Goal: Complete application form: Complete application form

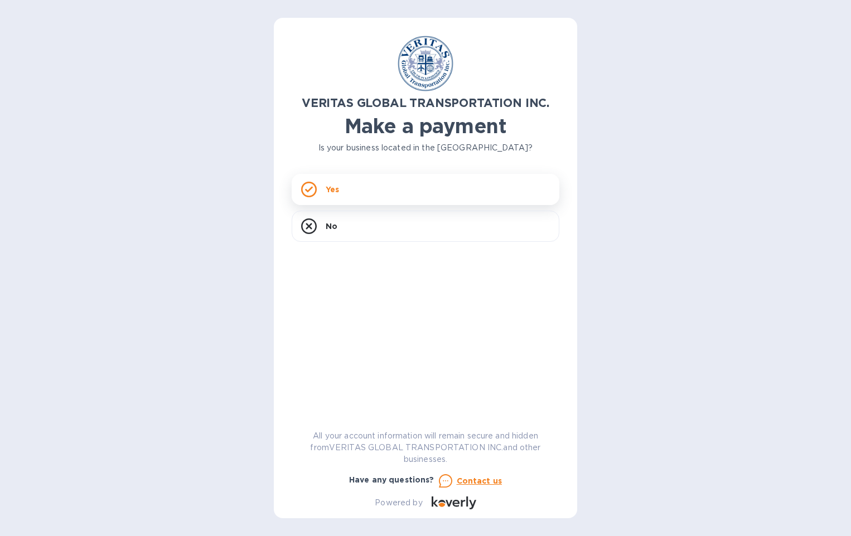
click at [393, 182] on div "Yes" at bounding box center [426, 189] width 268 height 31
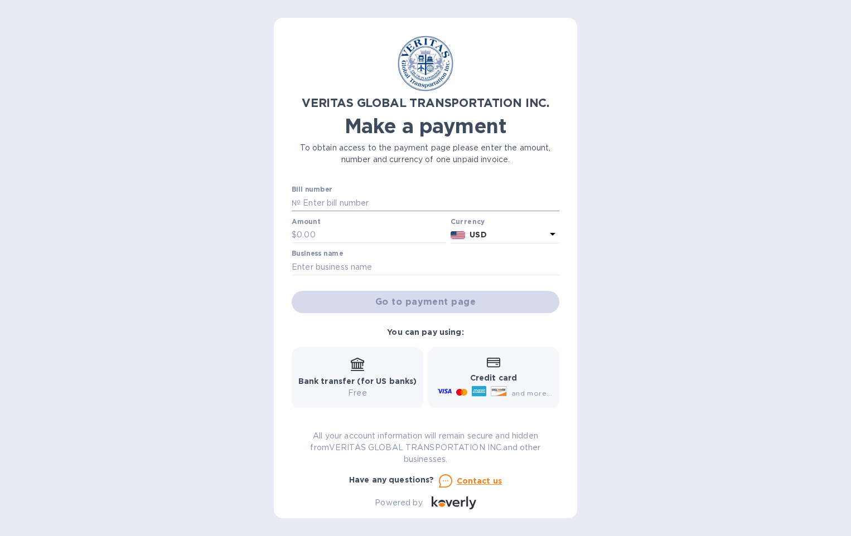
click at [325, 204] on input "text" at bounding box center [430, 203] width 259 height 17
type input "I"
click at [321, 236] on input "text" at bounding box center [371, 235] width 149 height 17
click at [302, 200] on input "03192" at bounding box center [430, 203] width 259 height 17
type input "IN03192"
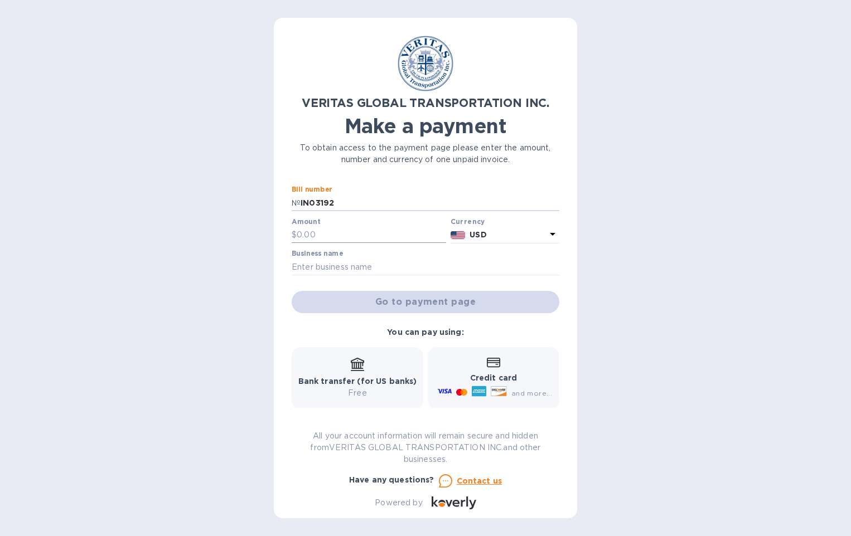
click at [318, 239] on input "text" at bounding box center [371, 235] width 149 height 17
type input "22,595.99"
click at [320, 264] on input "text" at bounding box center [426, 267] width 268 height 17
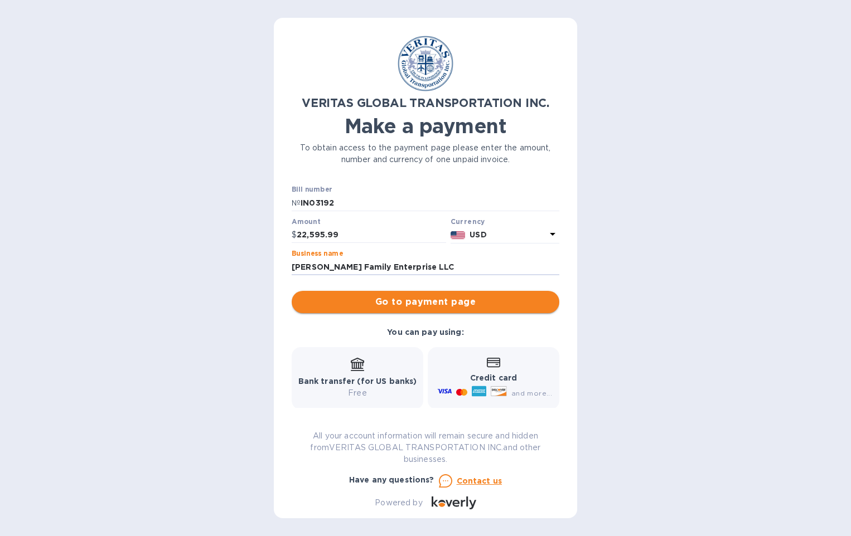
type input "Stewart Family Enterprise LLC"
click at [436, 302] on span "Go to payment page" at bounding box center [426, 302] width 250 height 13
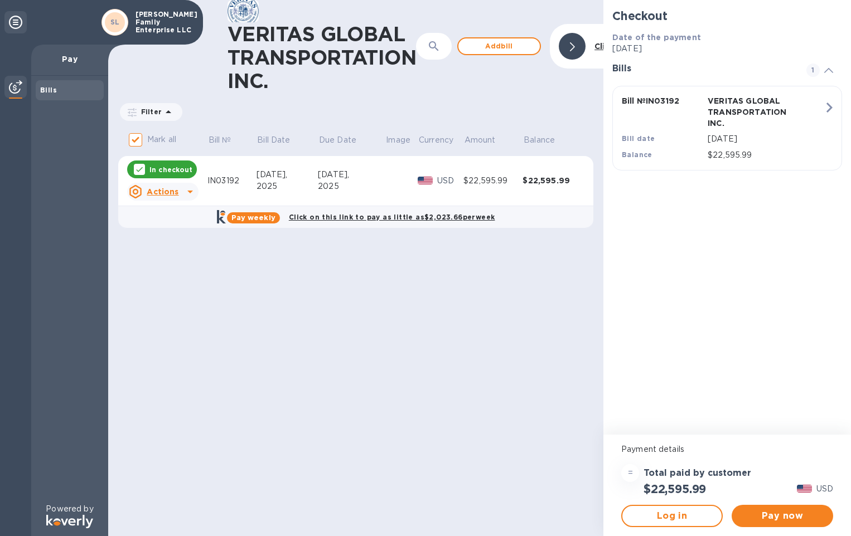
click at [273, 215] on b "Pay weekly" at bounding box center [253, 218] width 44 height 8
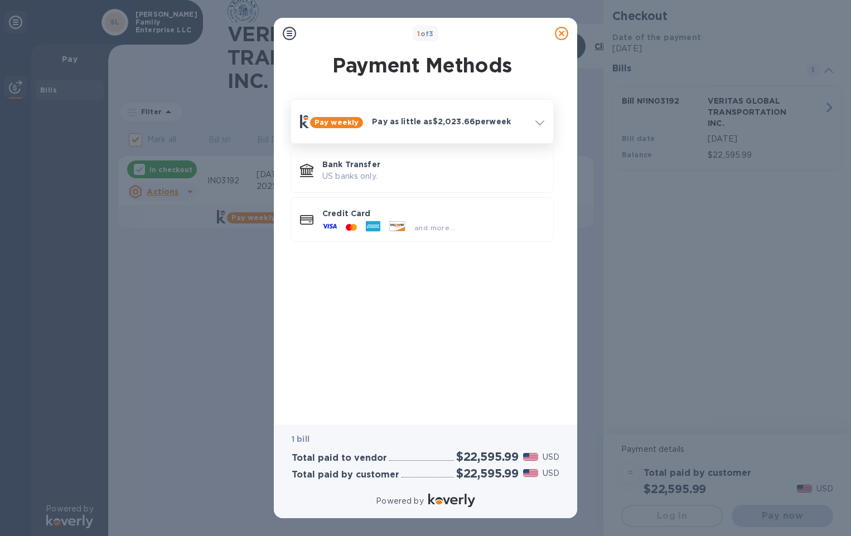
click at [539, 120] on span at bounding box center [539, 122] width 9 height 11
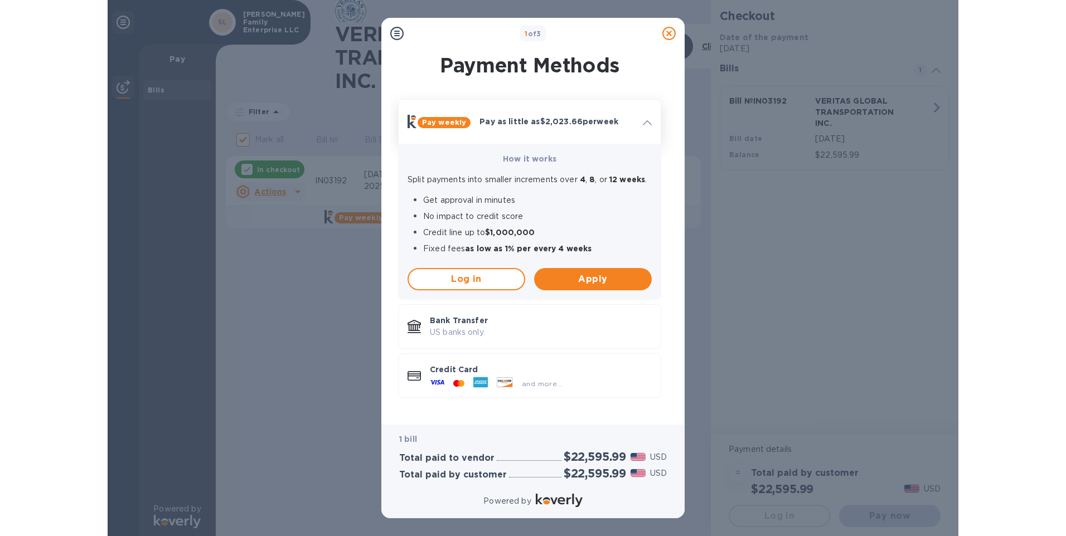
scroll to position [1, 0]
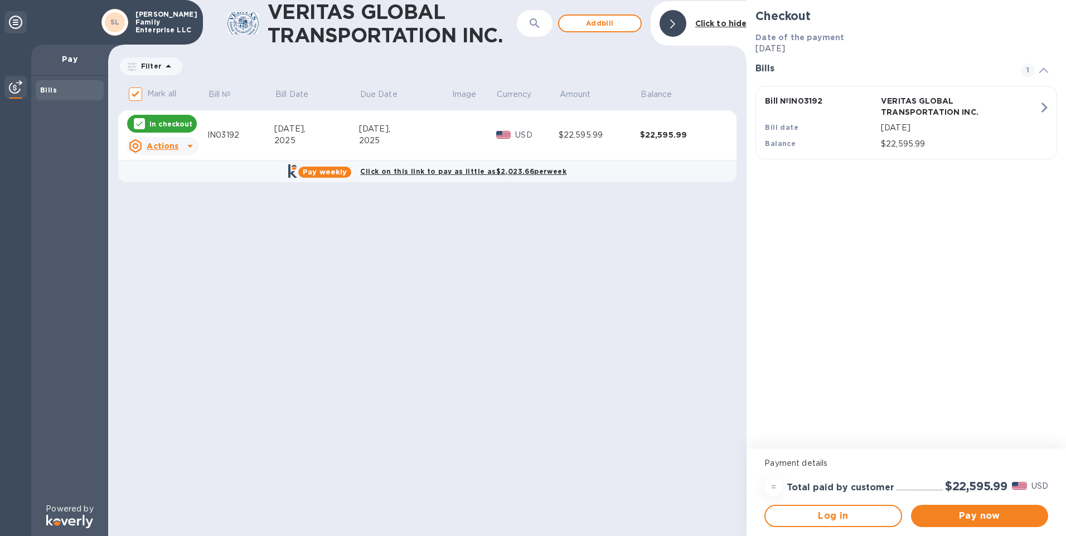
click at [189, 146] on icon at bounding box center [190, 146] width 6 height 3
click at [265, 288] on div at bounding box center [533, 268] width 1066 height 536
click at [846, 512] on span "Log in" at bounding box center [833, 516] width 117 height 13
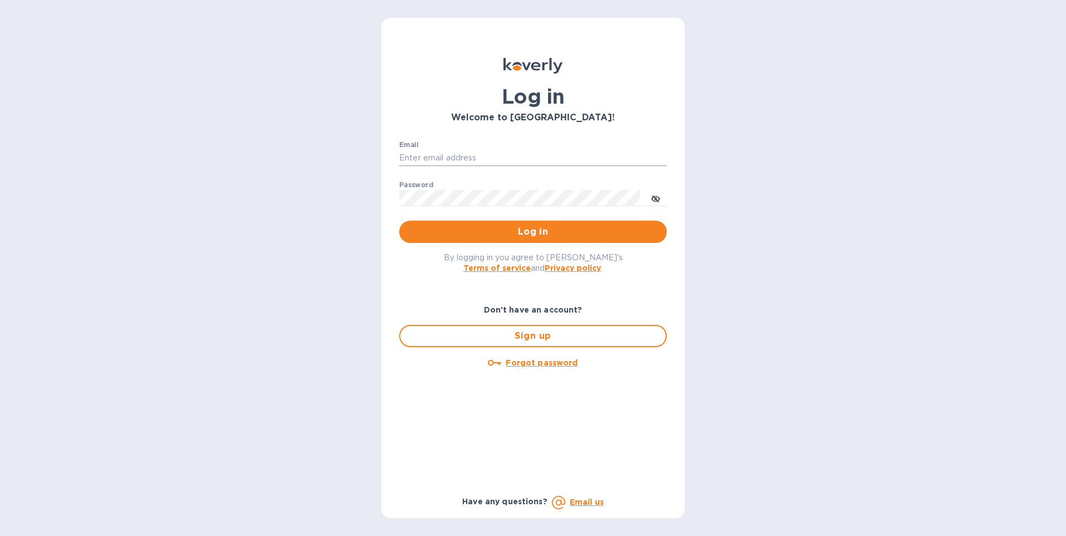
click at [422, 153] on input "Email" at bounding box center [533, 158] width 268 height 17
click at [437, 157] on input "Email" at bounding box center [533, 158] width 268 height 17
type input "ryans@stewartfamilycompanies.com"
click at [555, 364] on u "Forgot password" at bounding box center [542, 363] width 72 height 9
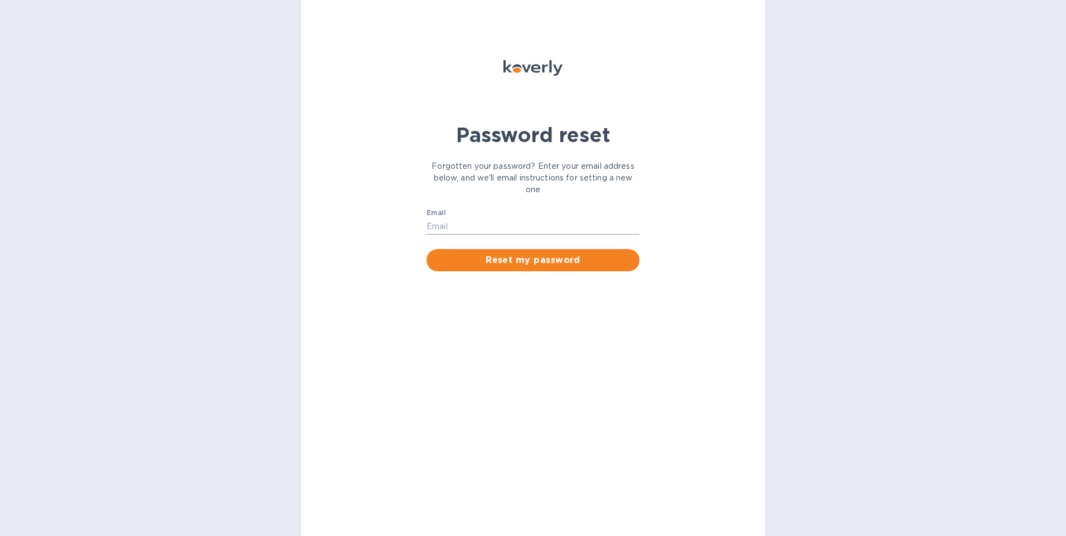
click at [453, 220] on input "Email" at bounding box center [533, 226] width 213 height 17
type input "ryans@stewartfamilycompanies.com"
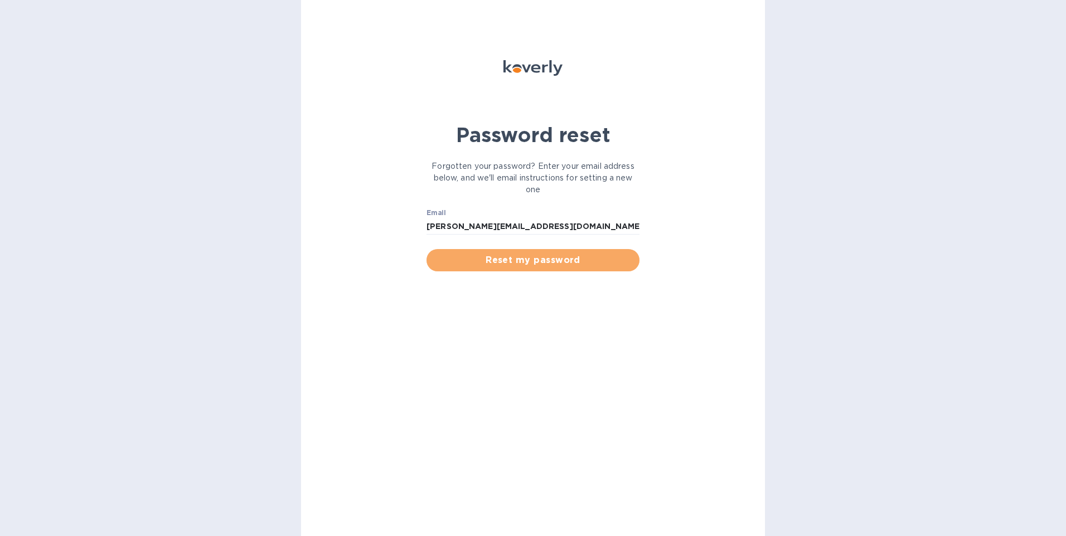
click at [494, 263] on span "Reset my password" at bounding box center [532, 260] width 195 height 13
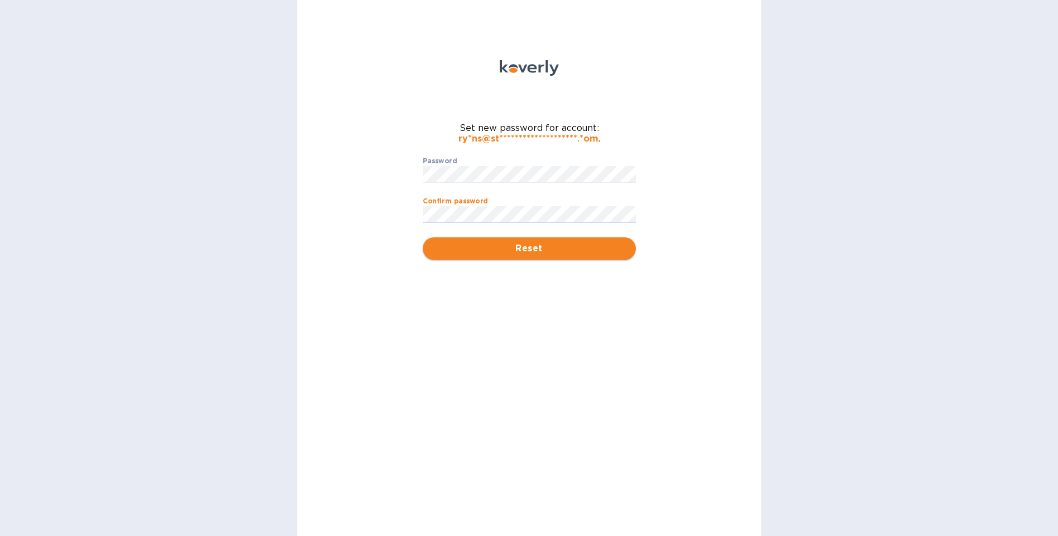
click at [529, 246] on span "Reset" at bounding box center [529, 248] width 195 height 13
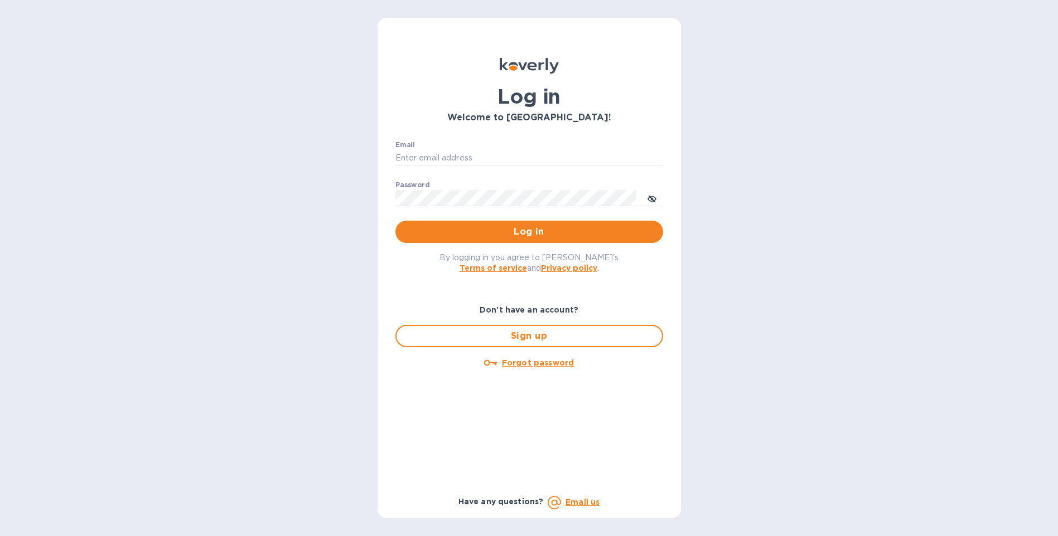
type input "[PERSON_NAME][EMAIL_ADDRESS][DOMAIN_NAME]"
click at [656, 198] on icon "toggle password visibility" at bounding box center [651, 199] width 9 height 9
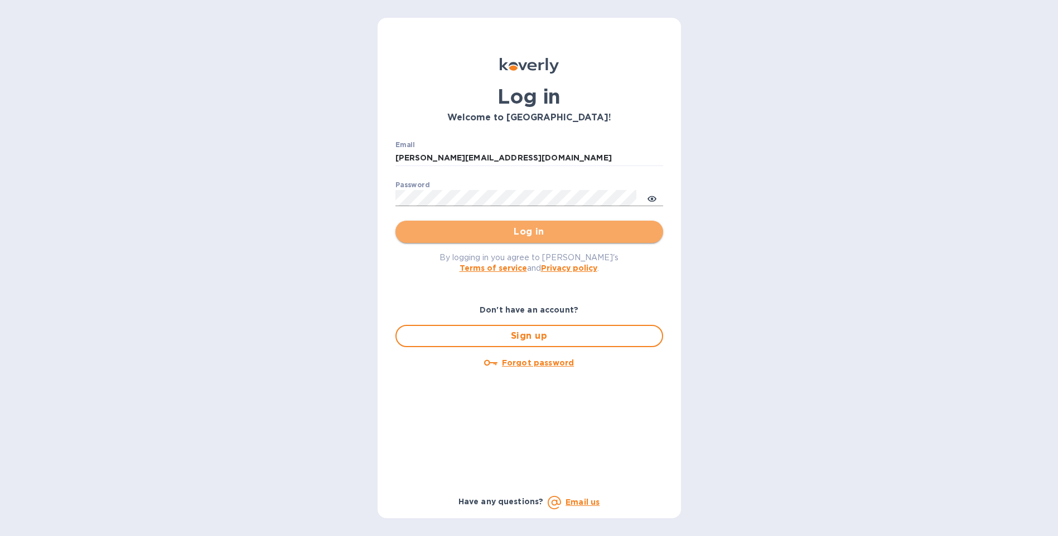
click at [538, 225] on button "Log in" at bounding box center [529, 232] width 268 height 22
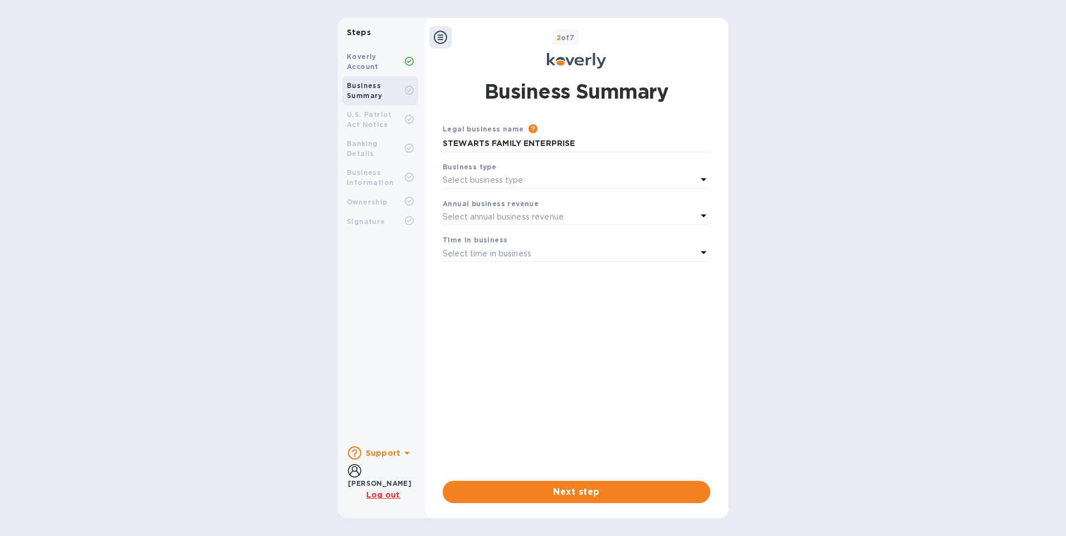
click at [705, 180] on icon at bounding box center [703, 179] width 13 height 13
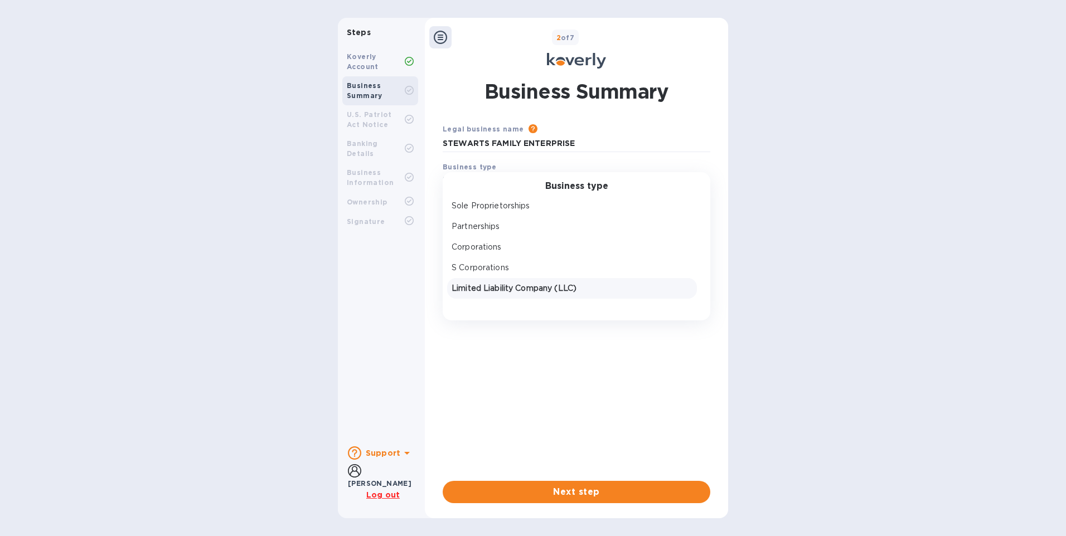
click at [533, 287] on p "Limited Liability Company (LLC)" at bounding box center [572, 289] width 241 height 12
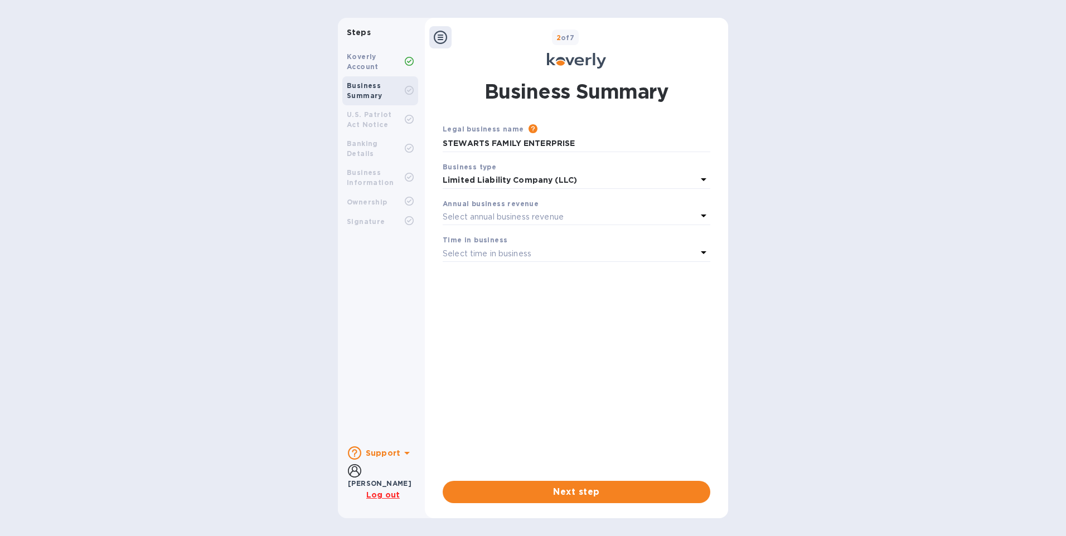
click at [705, 215] on icon at bounding box center [704, 216] width 6 height 3
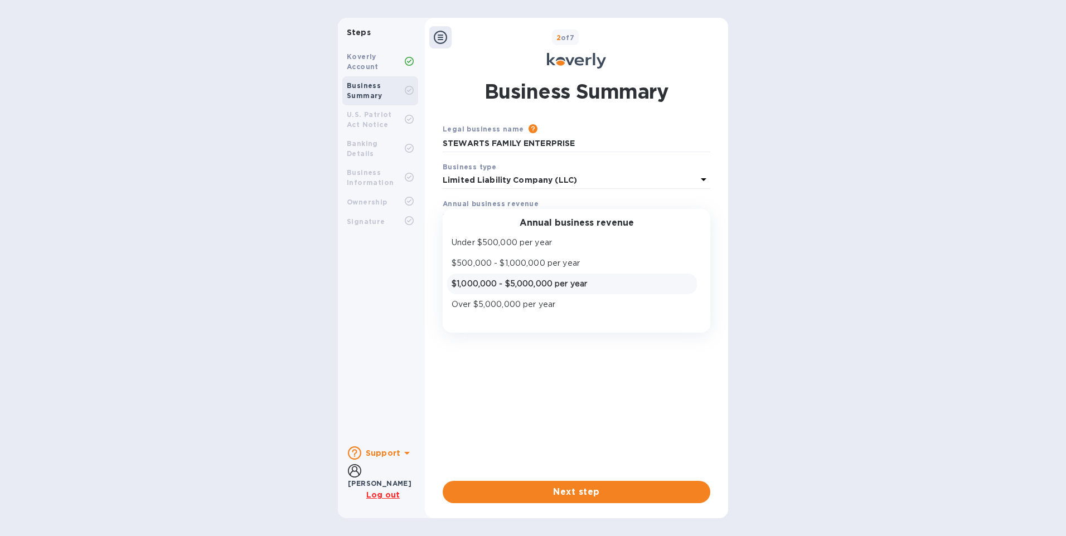
click at [579, 284] on p "$1,000,000 - $5,000,000 per year" at bounding box center [572, 284] width 241 height 12
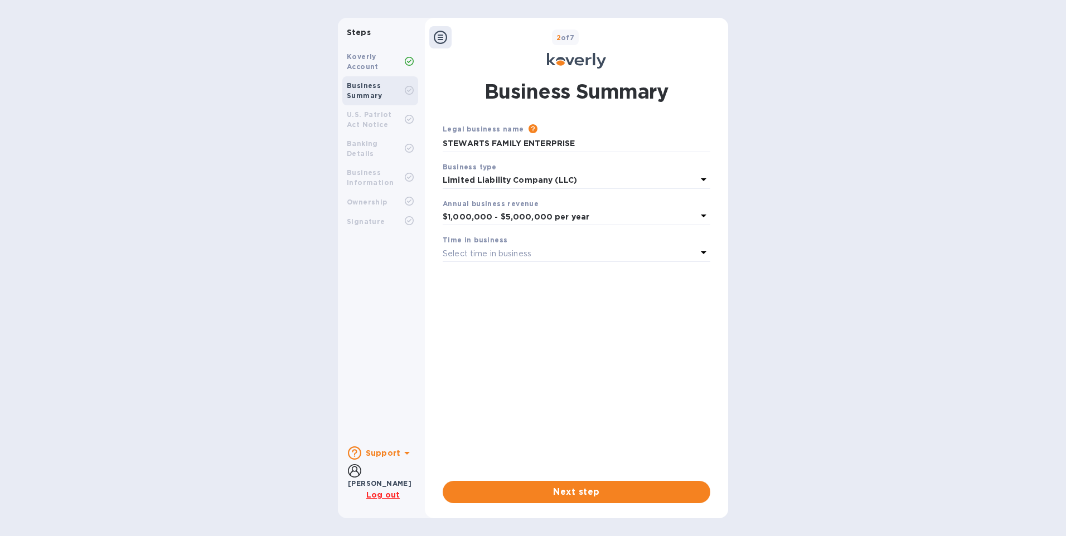
click at [703, 254] on icon at bounding box center [704, 252] width 6 height 3
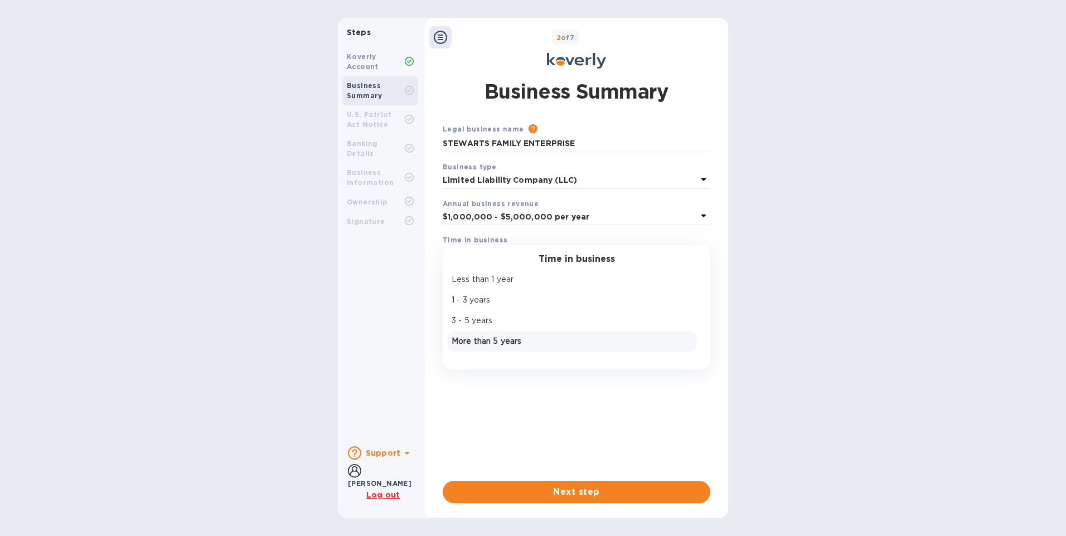
click at [561, 341] on p "More than 5 years" at bounding box center [572, 342] width 241 height 12
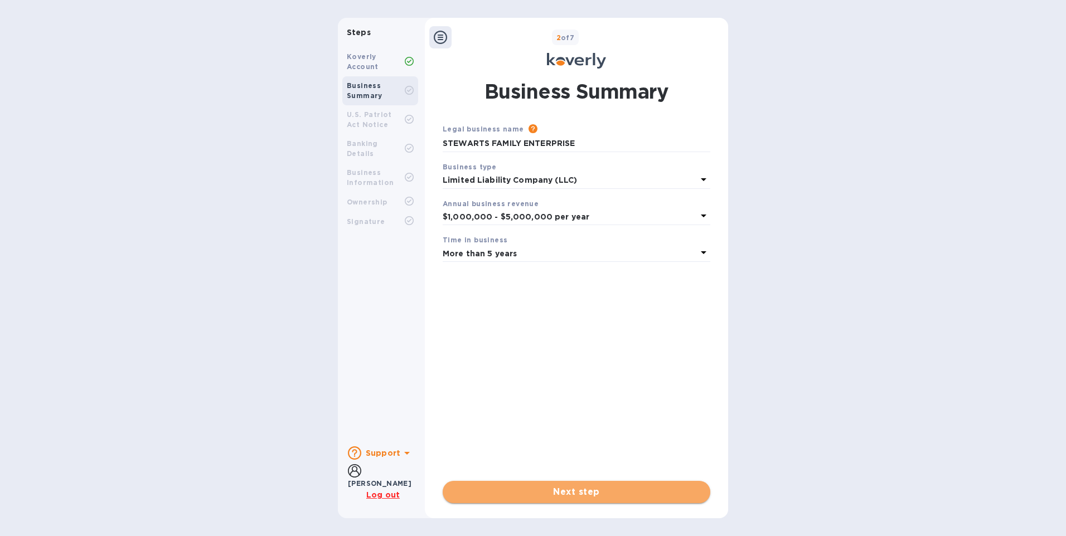
click at [592, 486] on span "Next step" at bounding box center [577, 492] width 250 height 13
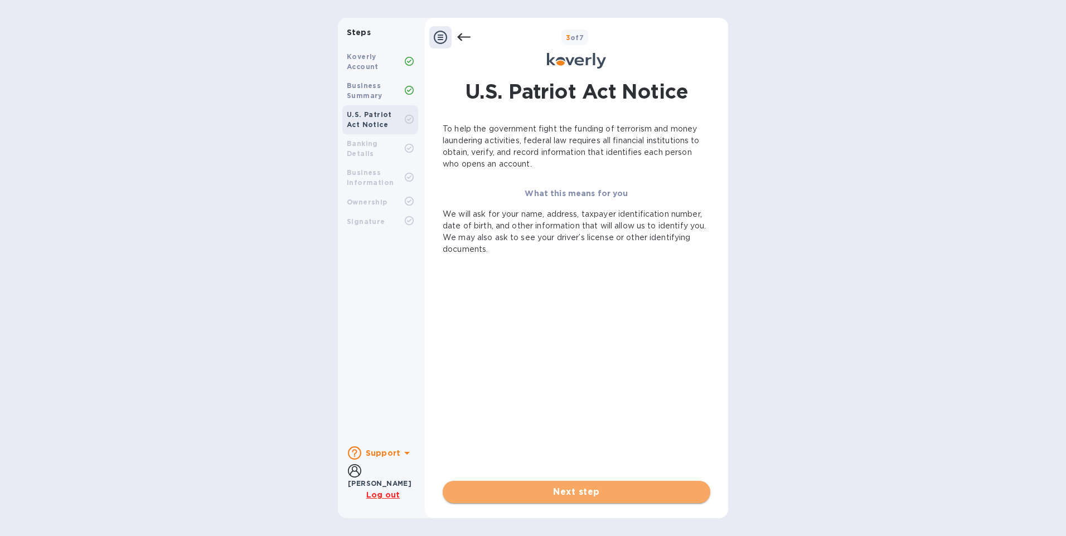
click at [591, 493] on span "Next step" at bounding box center [577, 492] width 250 height 13
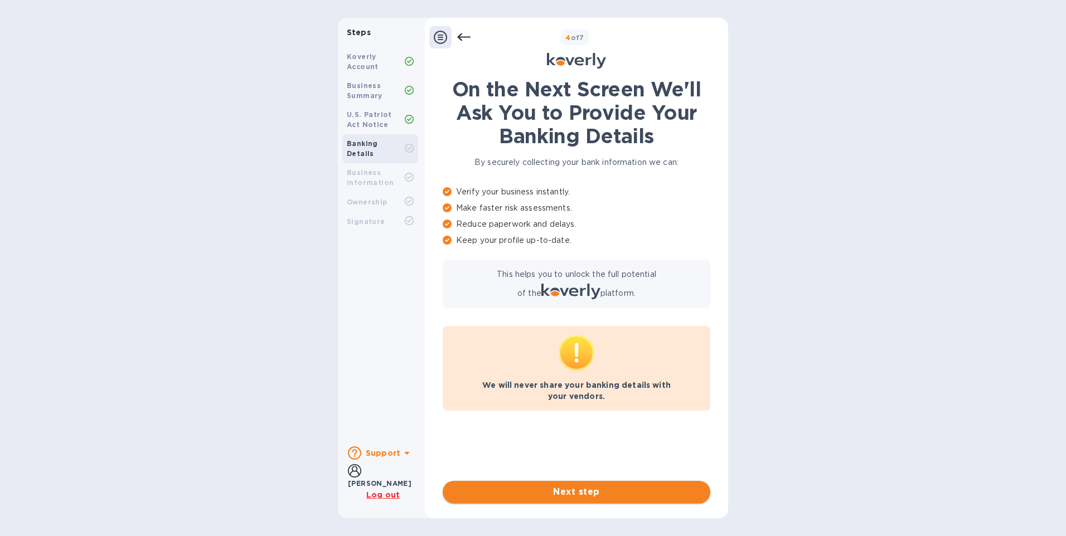
click at [573, 486] on span "Next step" at bounding box center [577, 492] width 250 height 13
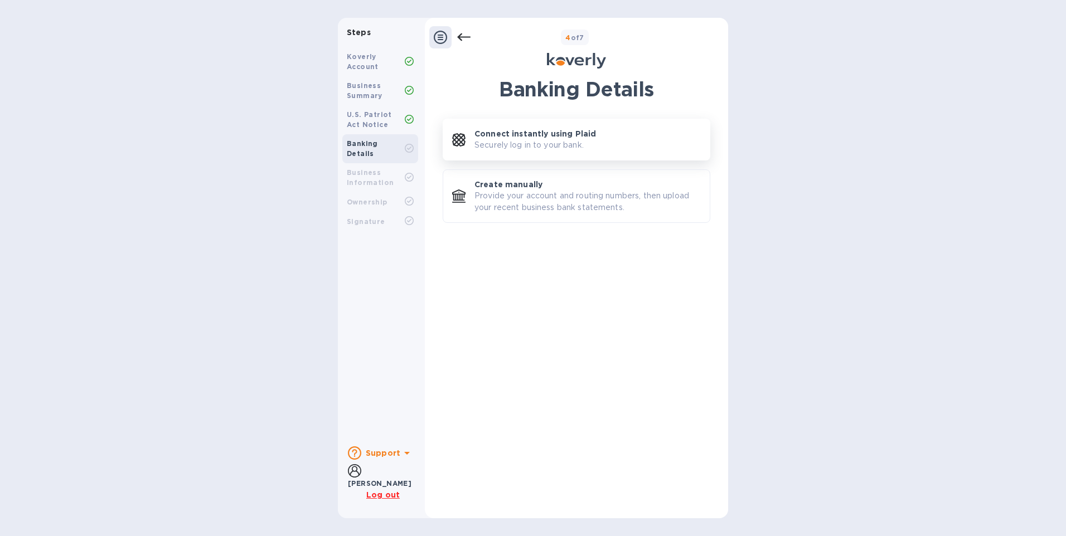
click at [531, 139] on p "Connect instantly using Plaid" at bounding box center [536, 133] width 122 height 11
click at [560, 199] on p "Provide your account and routing numbers, then upload your recent business bank…" at bounding box center [588, 201] width 226 height 23
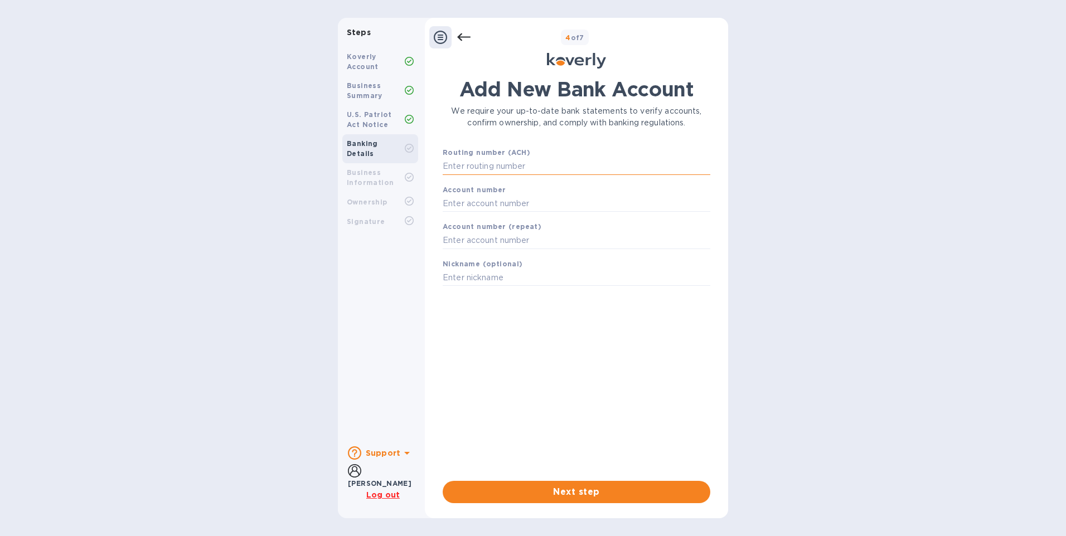
click at [499, 170] on input "text" at bounding box center [577, 166] width 268 height 17
type input "092901683"
click at [513, 218] on input "text" at bounding box center [577, 217] width 268 height 17
type input "600066575"
click at [515, 259] on input "text" at bounding box center [577, 254] width 268 height 17
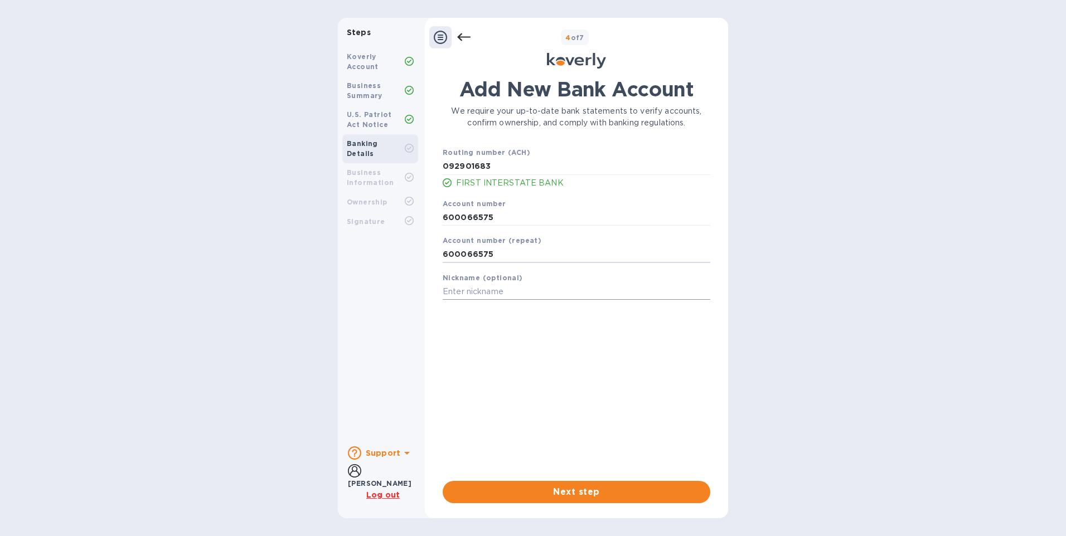
type input "600066575"
click at [506, 294] on input "text" at bounding box center [577, 292] width 268 height 17
type input "FIB S.F.E. 6575"
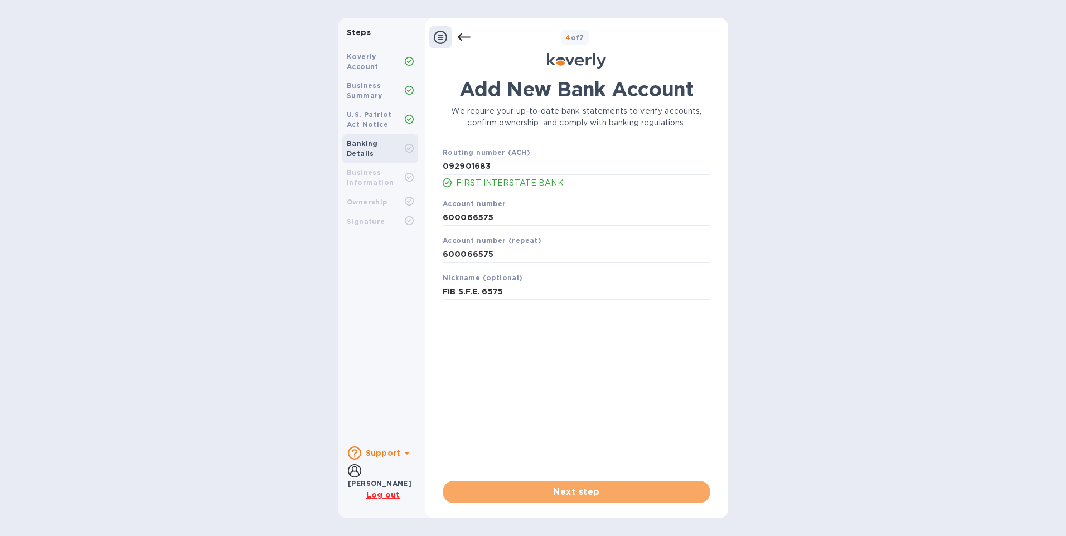
click at [560, 483] on button "Next step" at bounding box center [577, 492] width 268 height 22
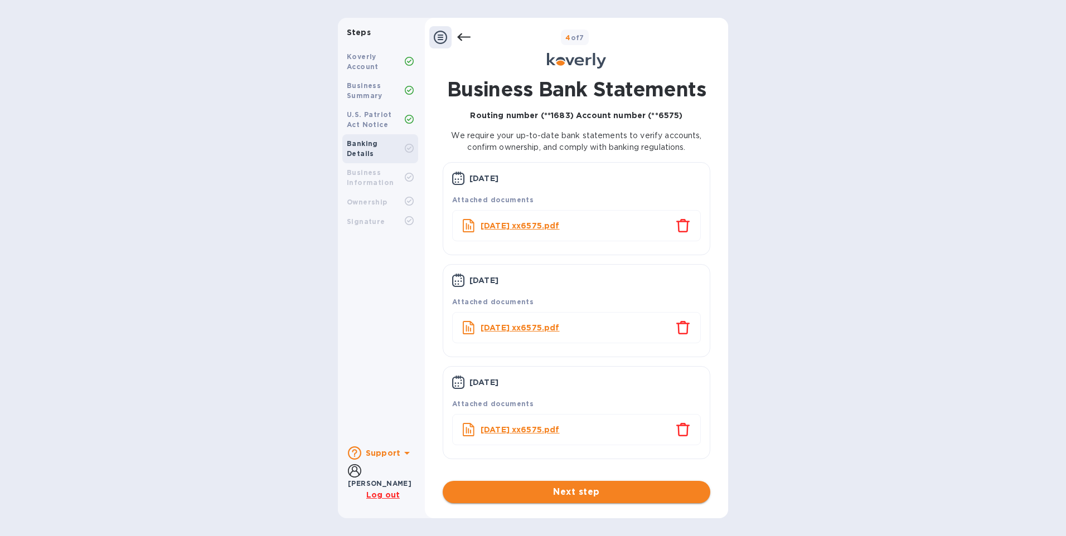
click at [576, 486] on span "Next step" at bounding box center [577, 492] width 250 height 13
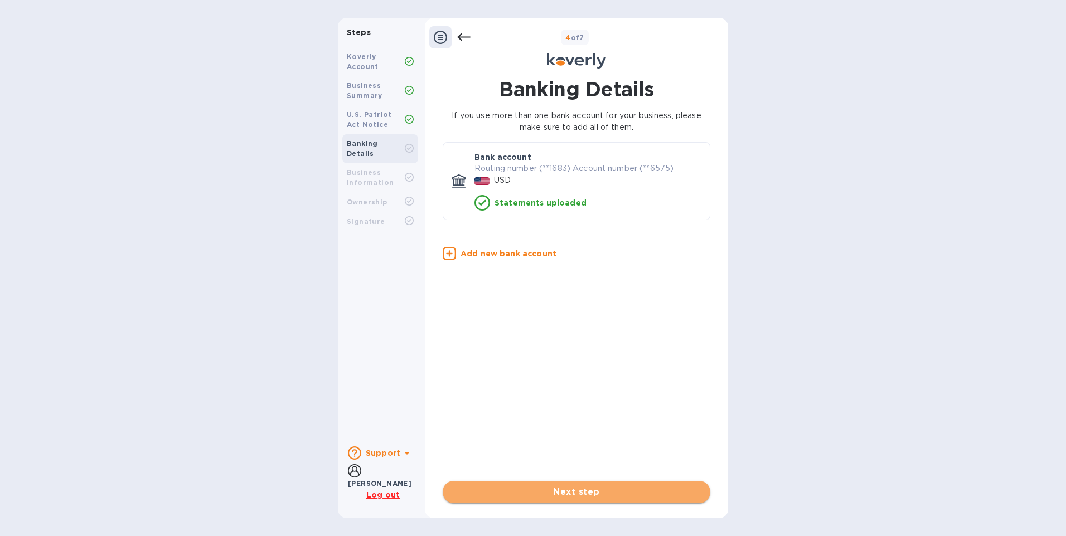
click at [595, 490] on span "Next step" at bounding box center [577, 492] width 250 height 13
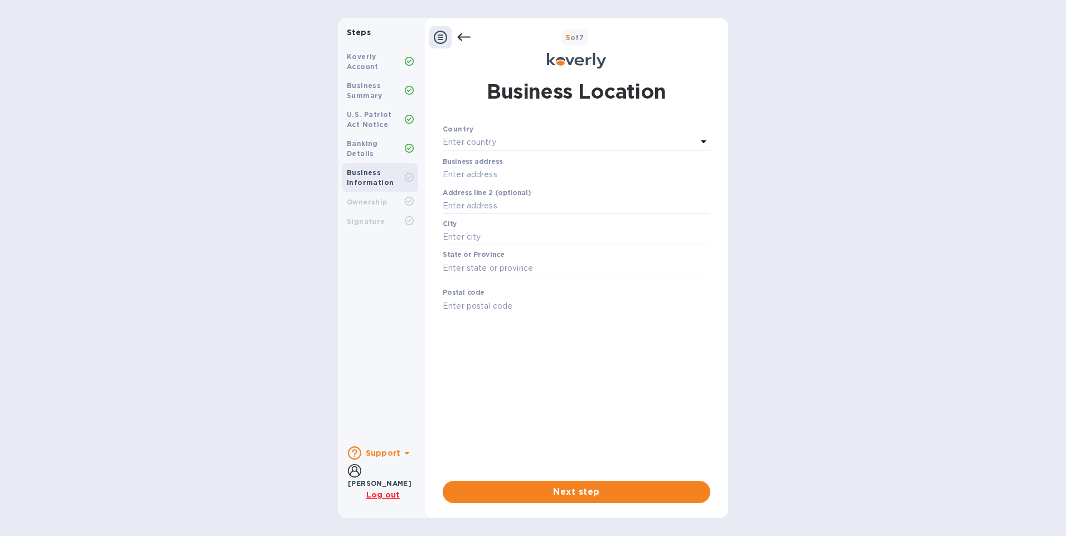
click at [496, 142] on p "Enter country" at bounding box center [470, 143] width 54 height 12
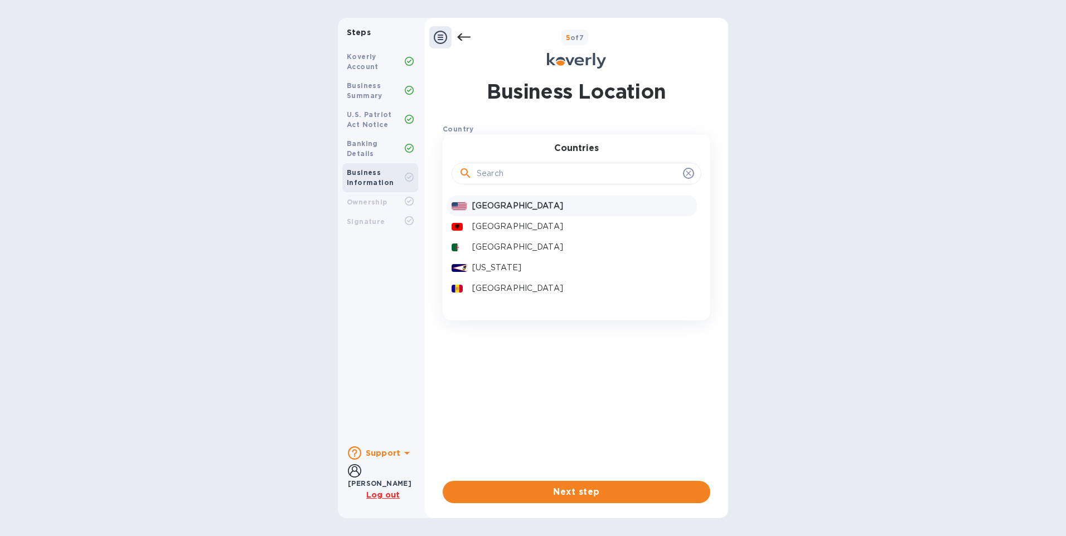
click at [506, 211] on p "[GEOGRAPHIC_DATA]" at bounding box center [582, 206] width 220 height 12
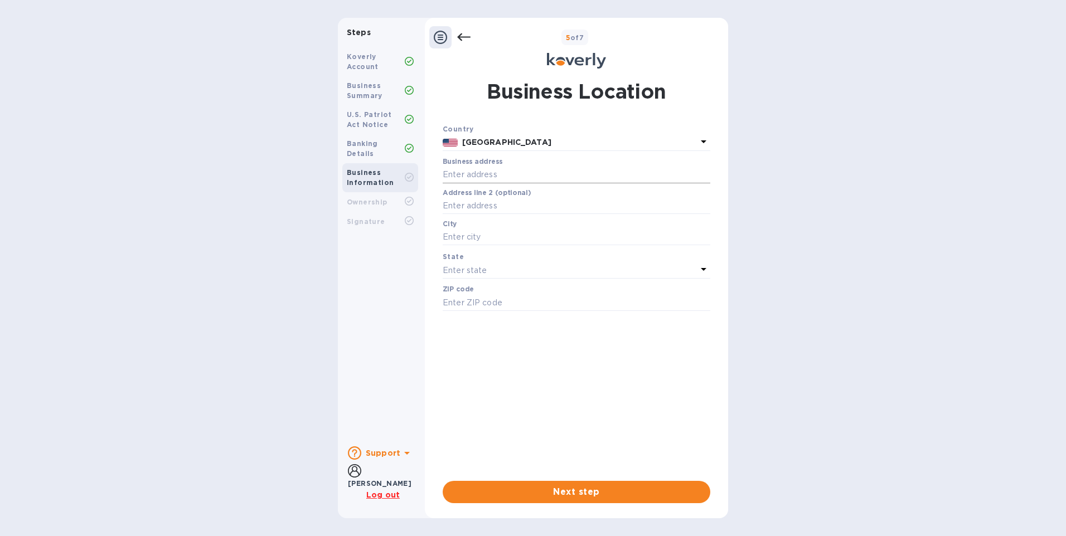
click at [506, 177] on input "text" at bounding box center [577, 175] width 268 height 17
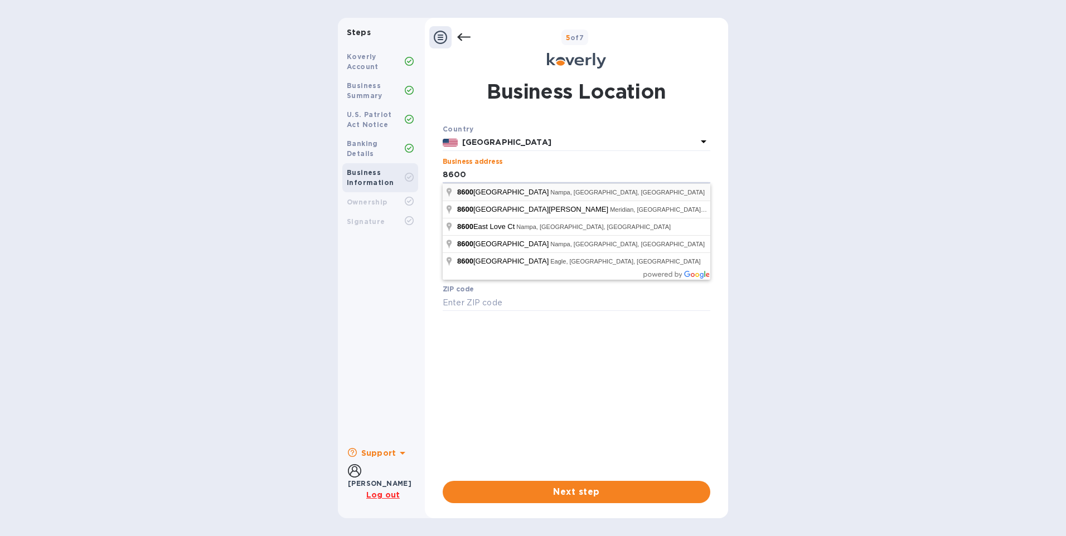
type input "[STREET_ADDRESS]"
type input "Nampa"
type input "83687"
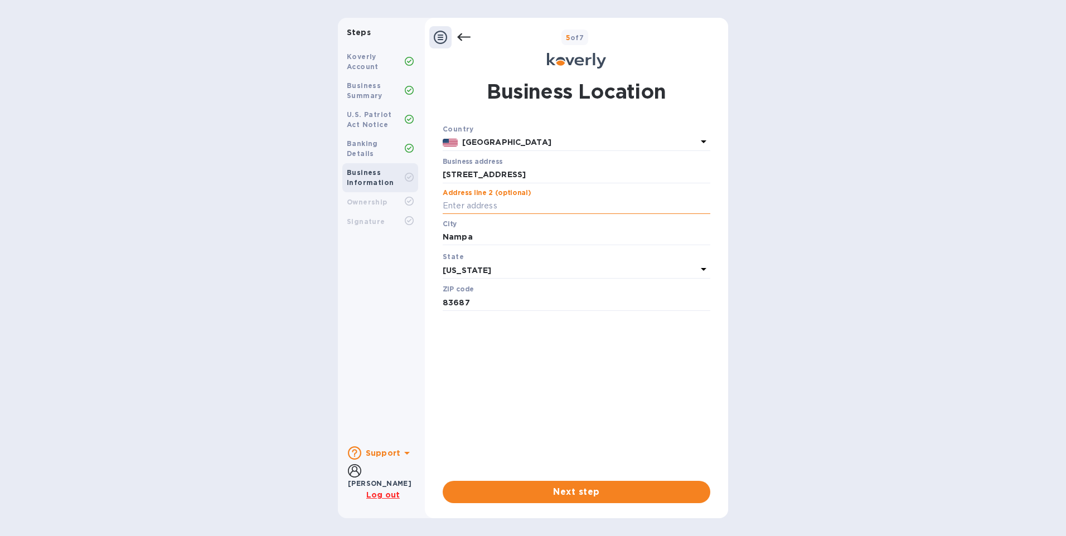
click at [509, 205] on input "text" at bounding box center [577, 206] width 268 height 17
type input "#300"
click at [593, 492] on span "Next step" at bounding box center [577, 492] width 250 height 13
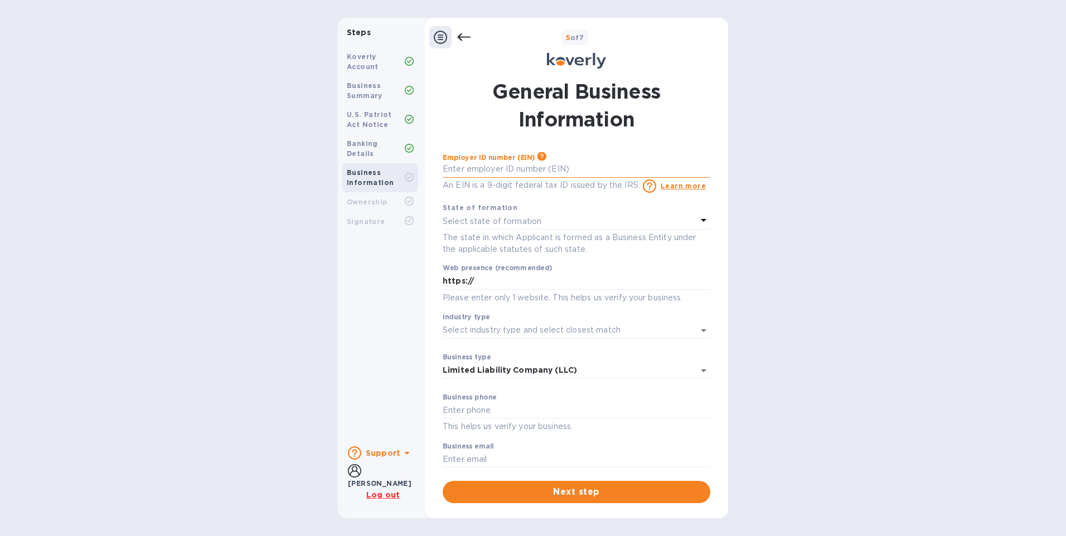
click at [482, 173] on input "text" at bounding box center [577, 169] width 268 height 17
click at [471, 170] on input "text" at bounding box center [577, 169] width 268 height 17
type input "***00"
click at [498, 214] on div "Select state of formation" at bounding box center [570, 222] width 254 height 16
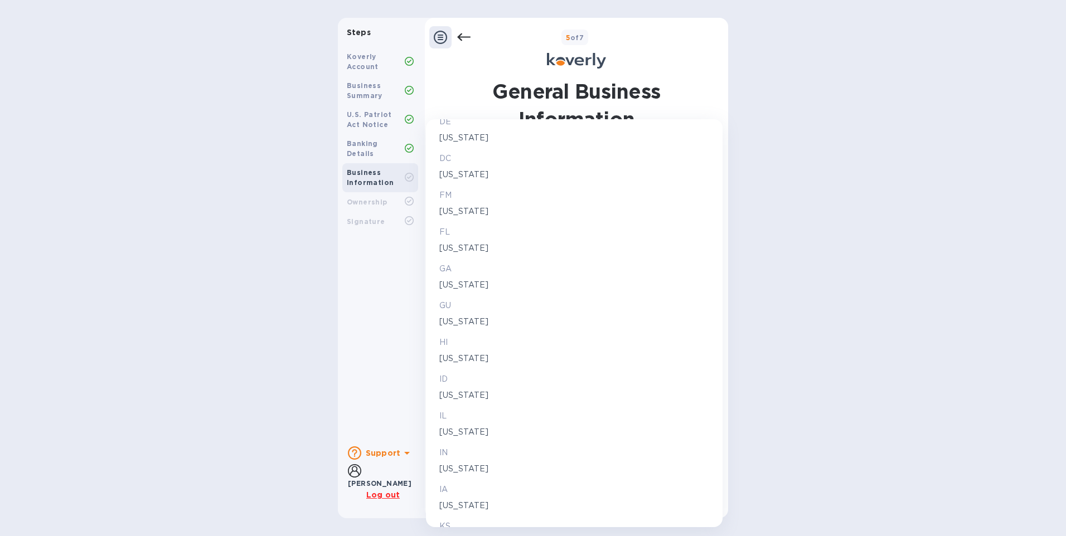
scroll to position [390, 0]
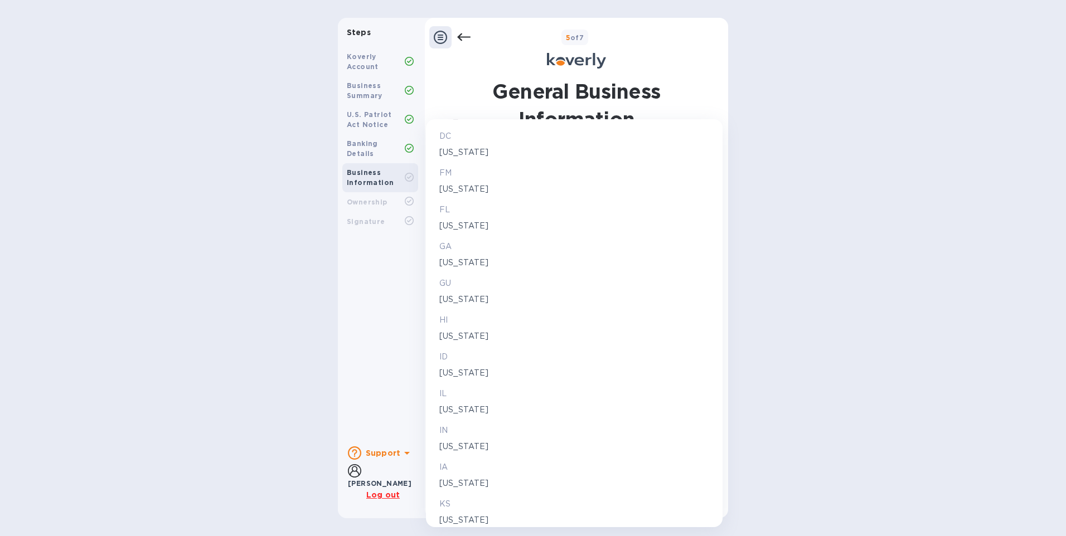
click at [448, 368] on p "[US_STATE]" at bounding box center [574, 373] width 270 height 12
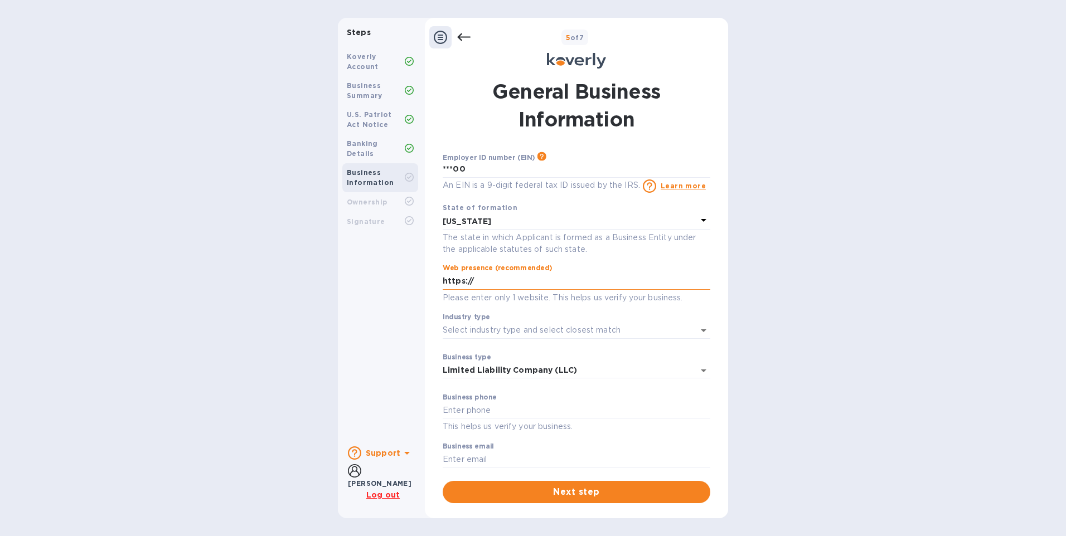
click at [478, 281] on input "https://" at bounding box center [577, 281] width 268 height 17
type input "[URL][DOMAIN_NAME]"
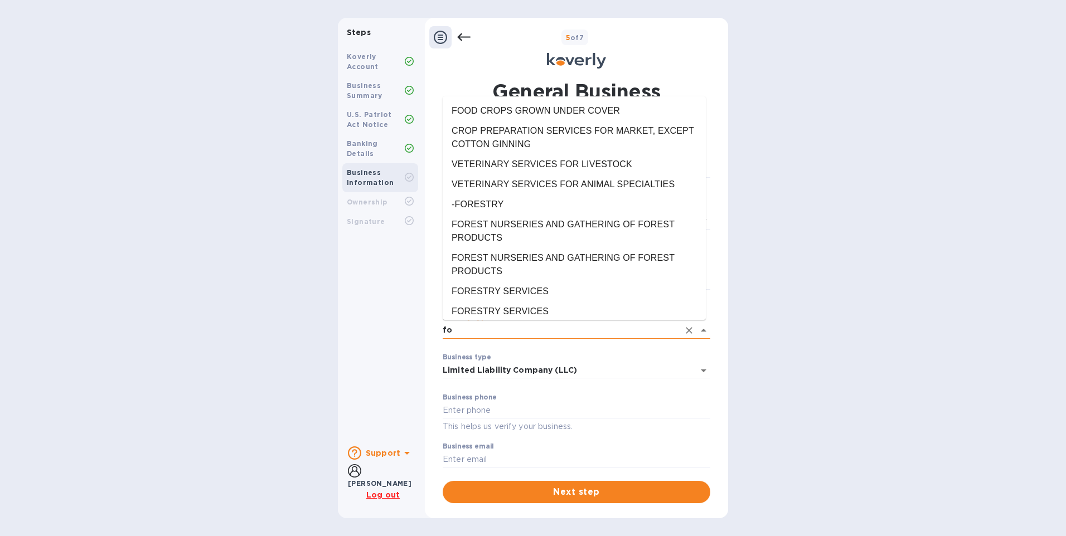
type input "f"
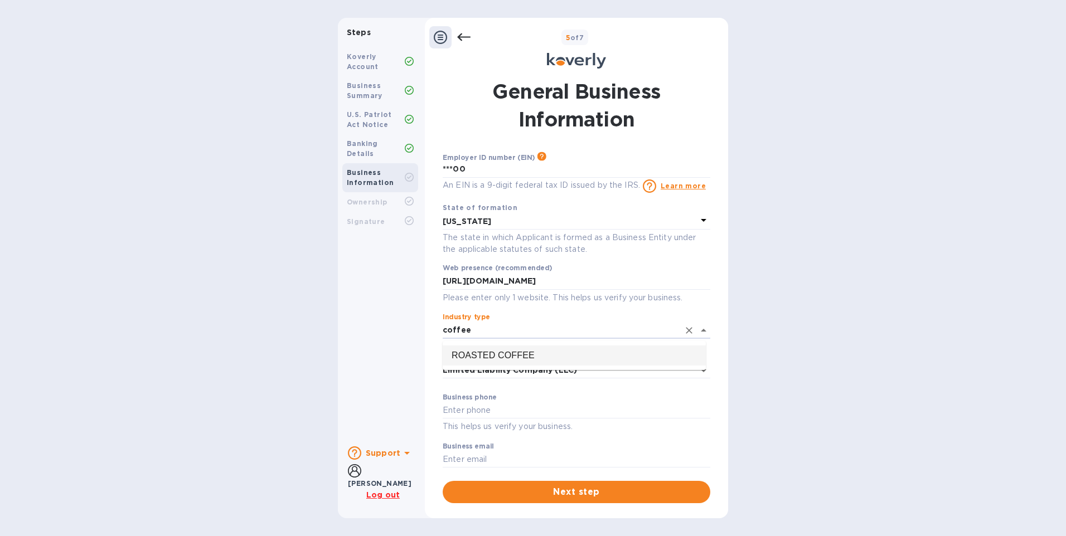
click at [526, 351] on li "ROASTED COFFEE" at bounding box center [574, 356] width 263 height 20
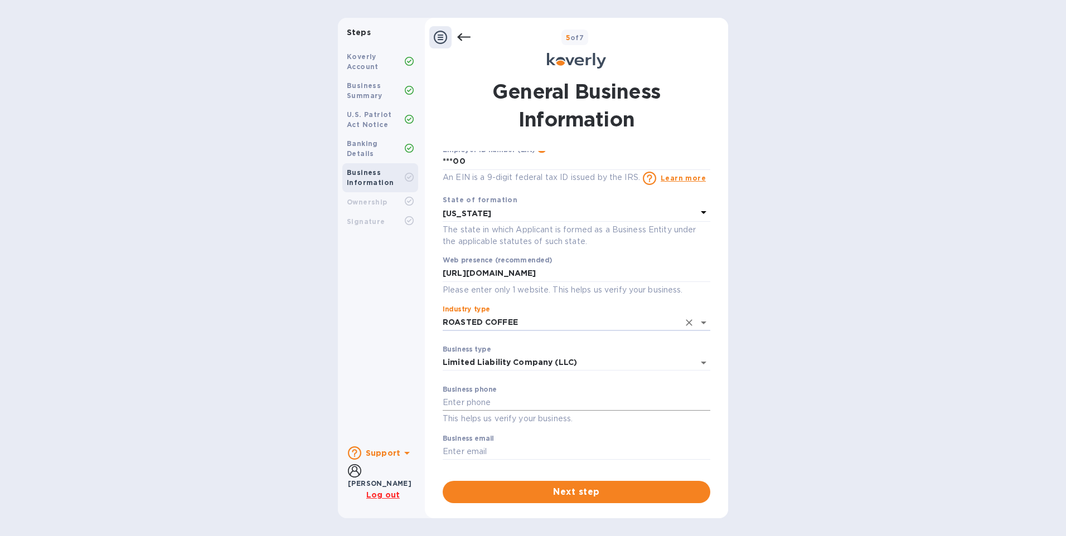
scroll to position [10, 0]
type input "ROASTED COFFEE"
click at [492, 405] on input "text" at bounding box center [577, 401] width 268 height 17
type input "2083227773"
click at [493, 454] on input "text" at bounding box center [577, 450] width 268 height 17
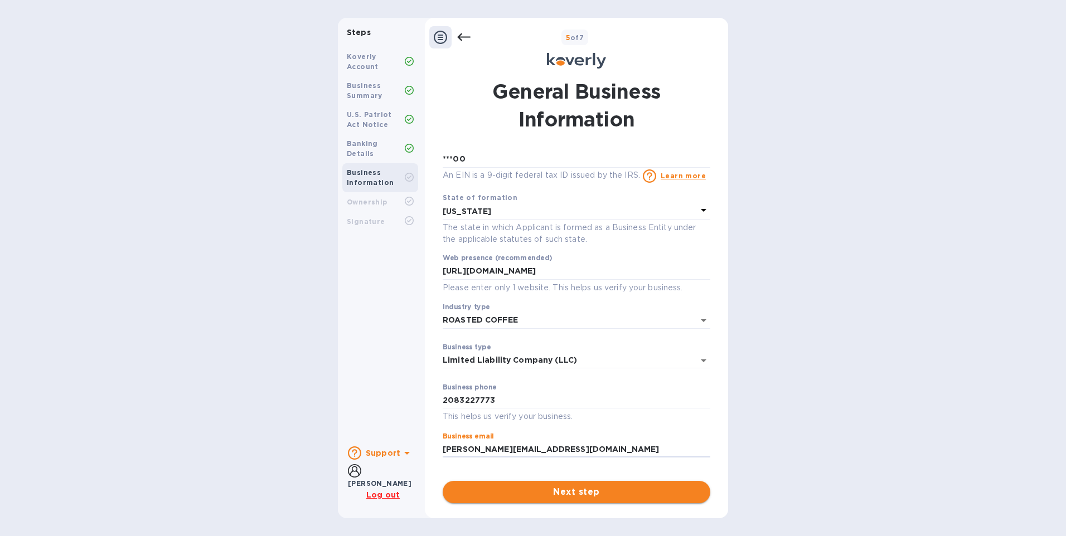
type input "[PERSON_NAME][EMAIL_ADDRESS][DOMAIN_NAME]"
click at [584, 492] on span "Next step" at bounding box center [577, 492] width 250 height 13
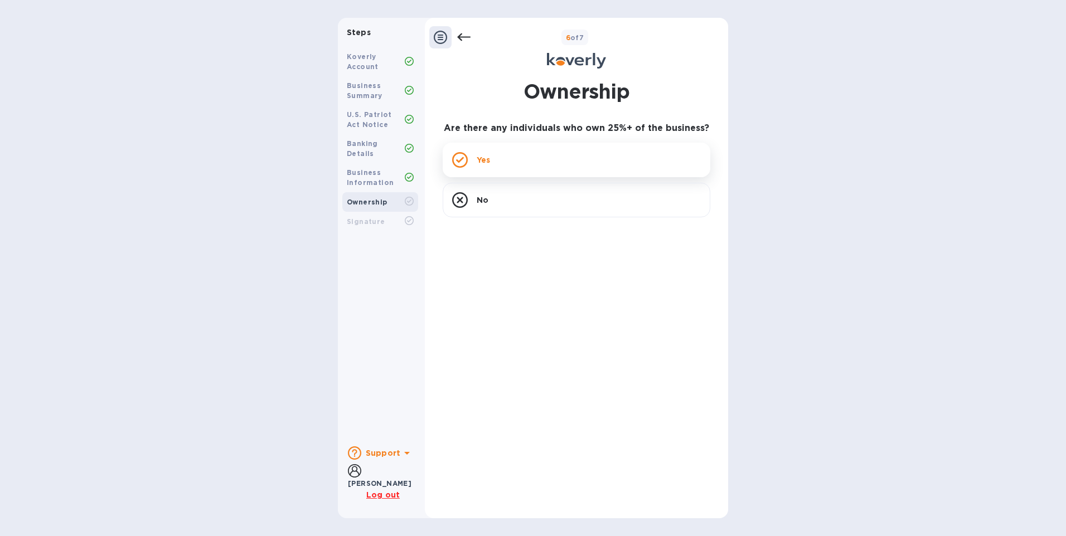
click at [534, 152] on div "Yes" at bounding box center [577, 160] width 268 height 35
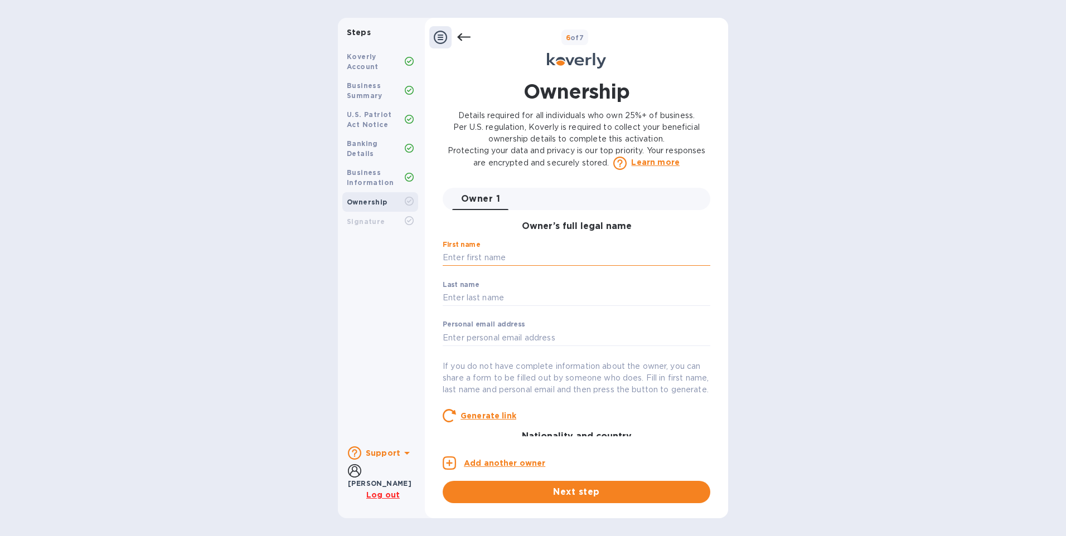
click at [491, 260] on input "text" at bounding box center [577, 258] width 268 height 17
type input "[PERSON_NAME]"
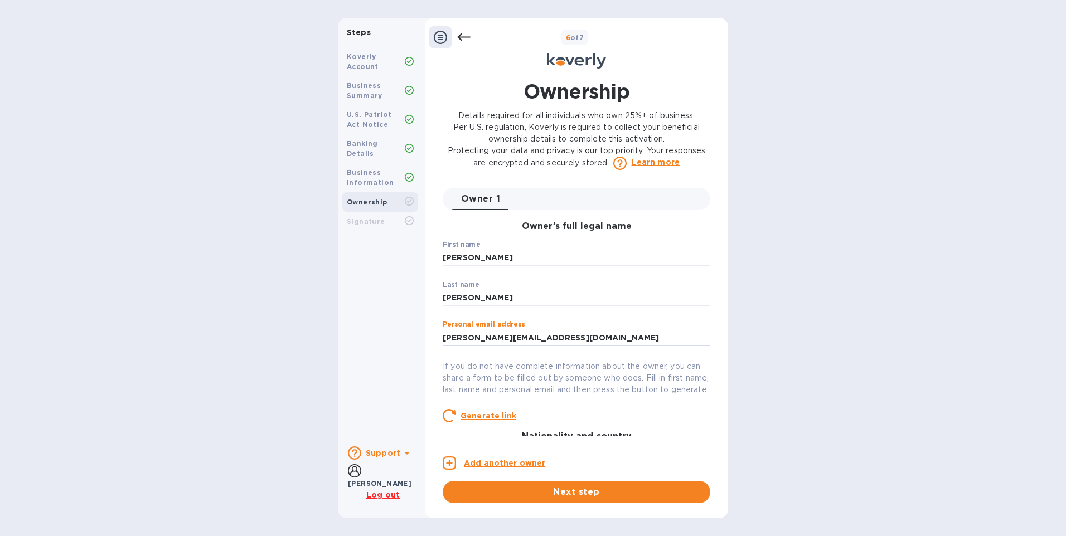
type input "[PERSON_NAME][EMAIL_ADDRESS][DOMAIN_NAME]"
click at [549, 375] on p "If you do not have complete information about the owner, you can share a form t…" at bounding box center [577, 378] width 268 height 35
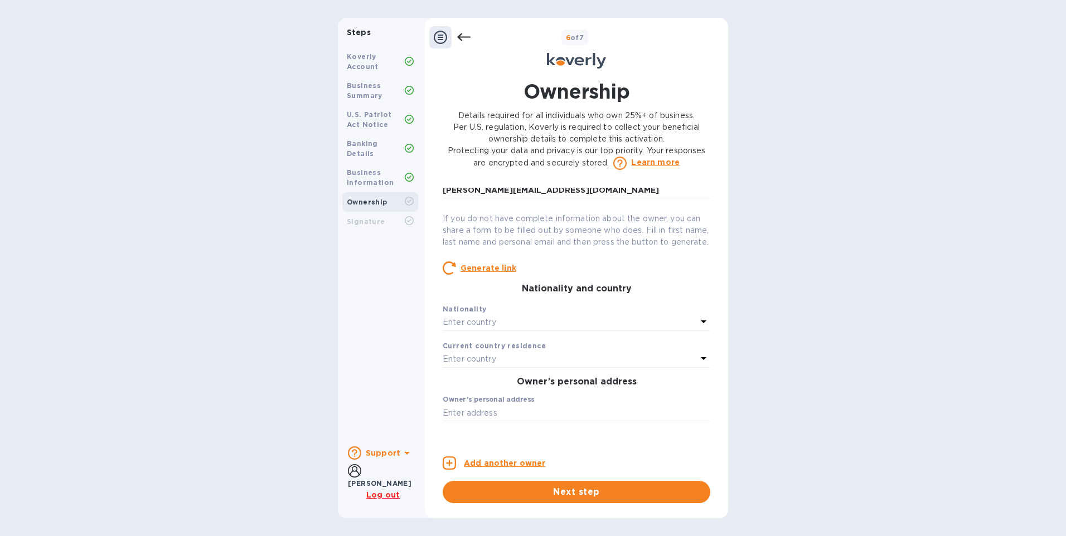
scroll to position [167, 0]
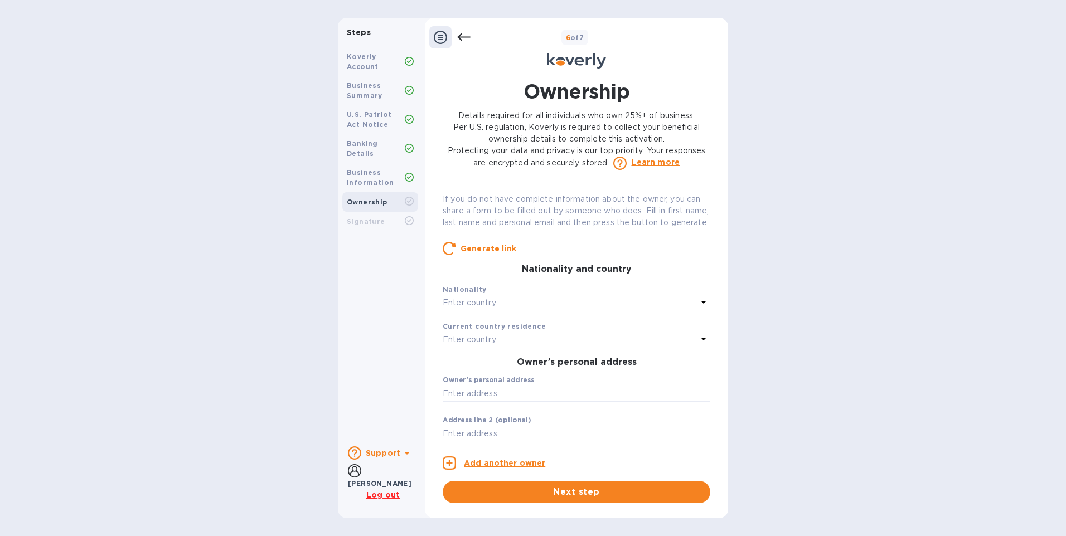
click at [500, 311] on div "Enter country" at bounding box center [570, 304] width 254 height 16
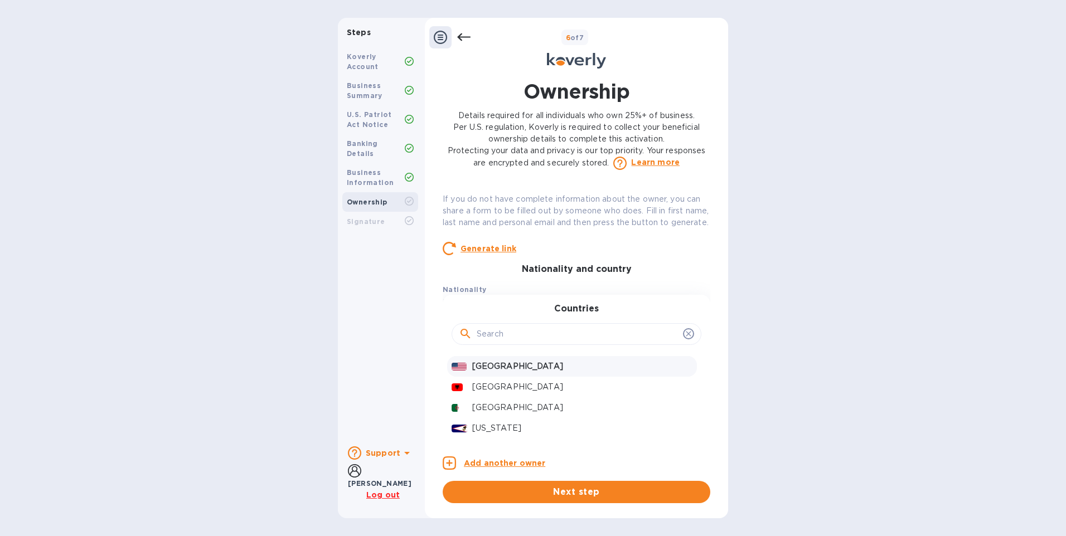
click at [516, 372] on p "[GEOGRAPHIC_DATA]" at bounding box center [582, 367] width 220 height 12
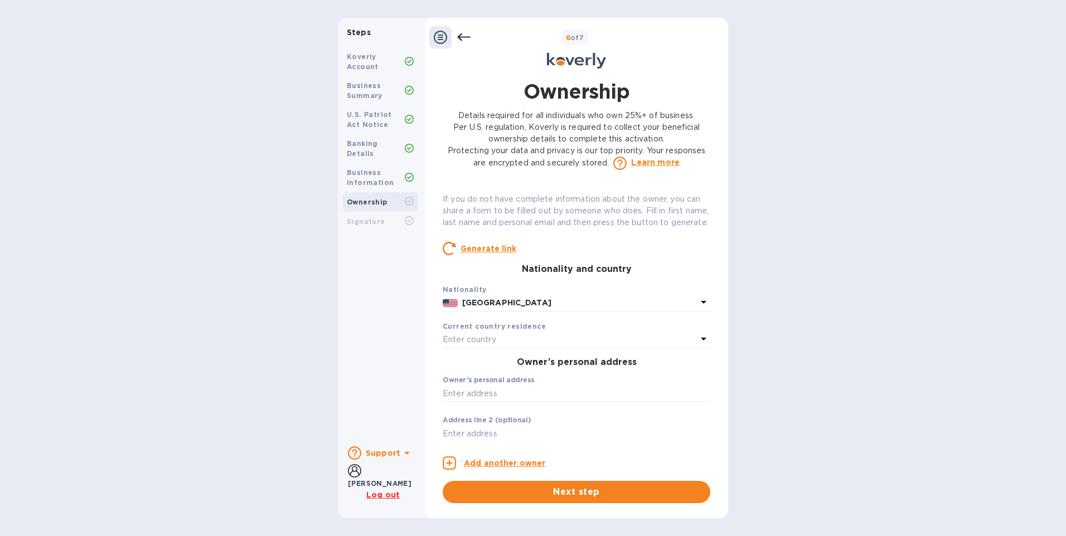
click at [510, 348] on div "Enter country" at bounding box center [570, 340] width 254 height 16
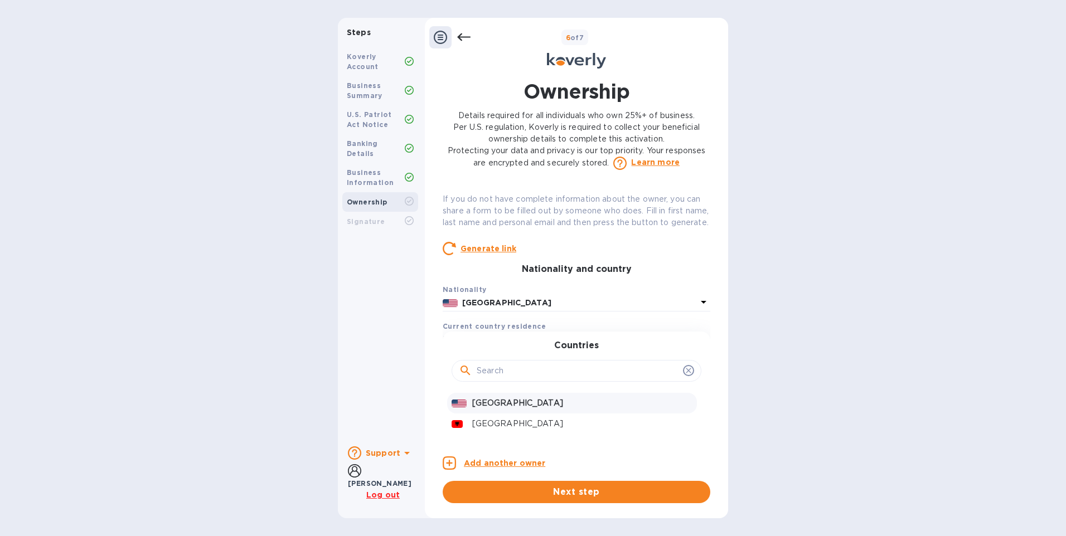
click at [517, 412] on div "[GEOGRAPHIC_DATA]" at bounding box center [582, 403] width 225 height 16
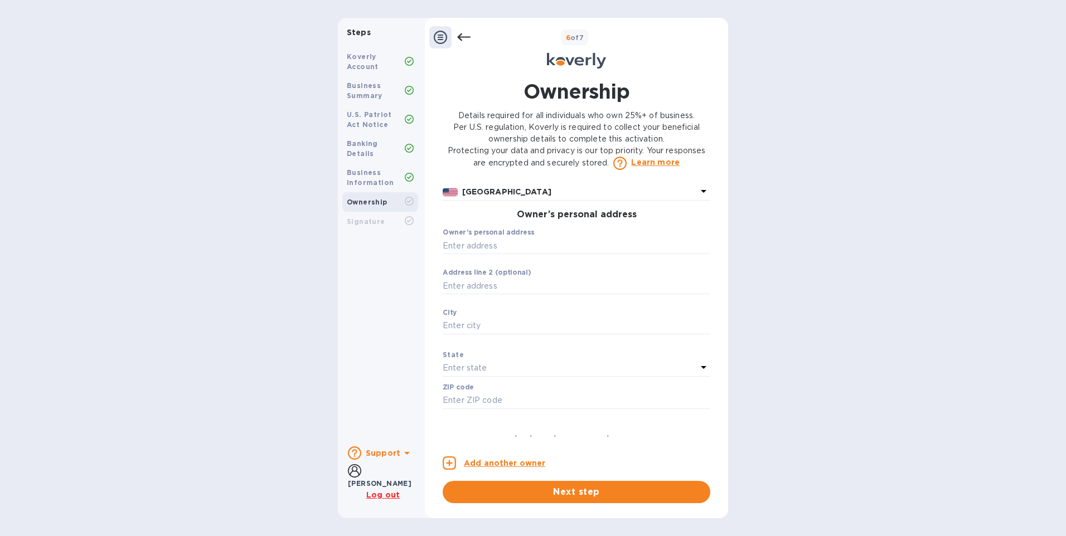
scroll to position [335, 0]
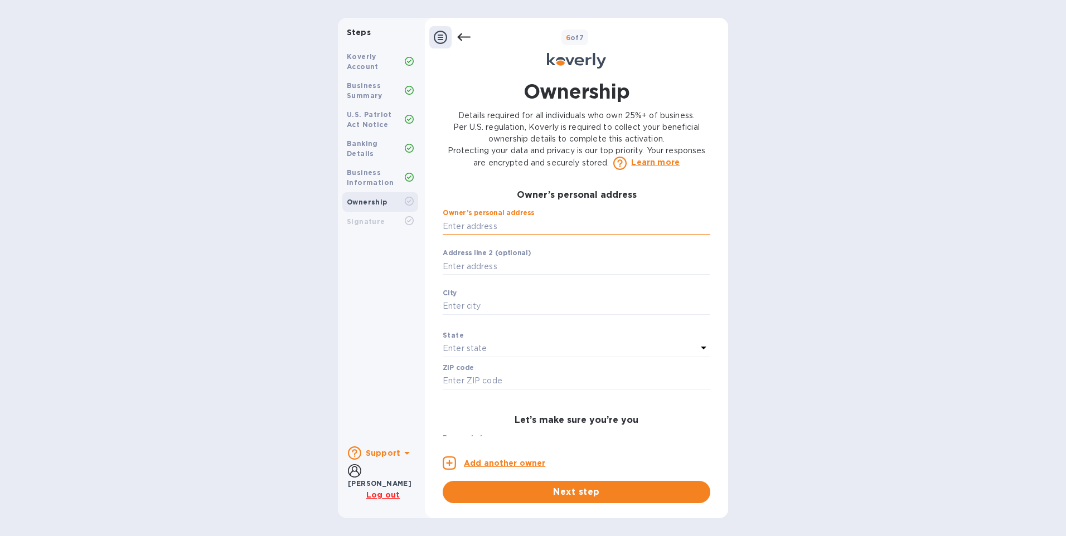
click at [476, 235] on input "text" at bounding box center [577, 226] width 268 height 17
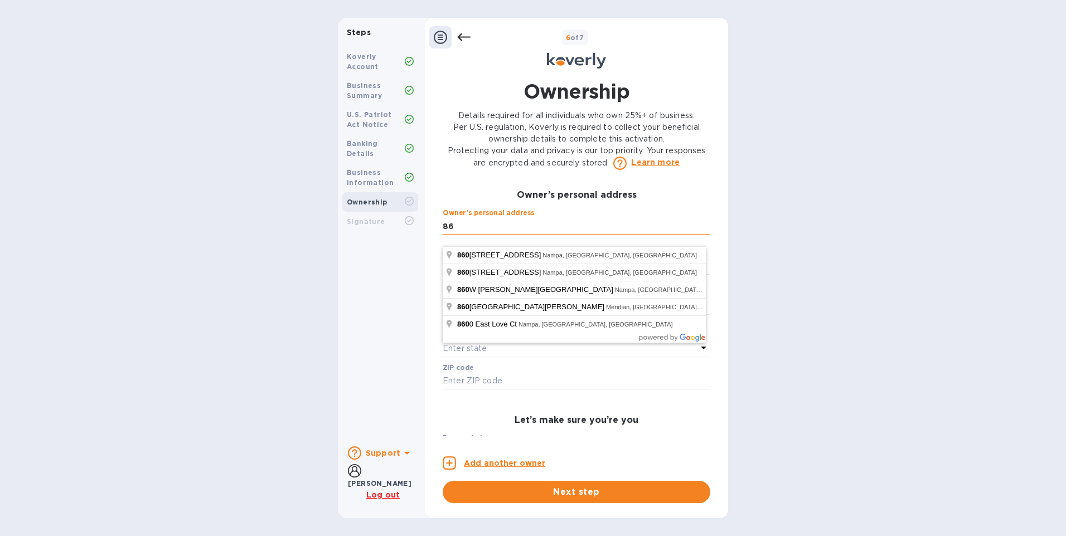
type input "8"
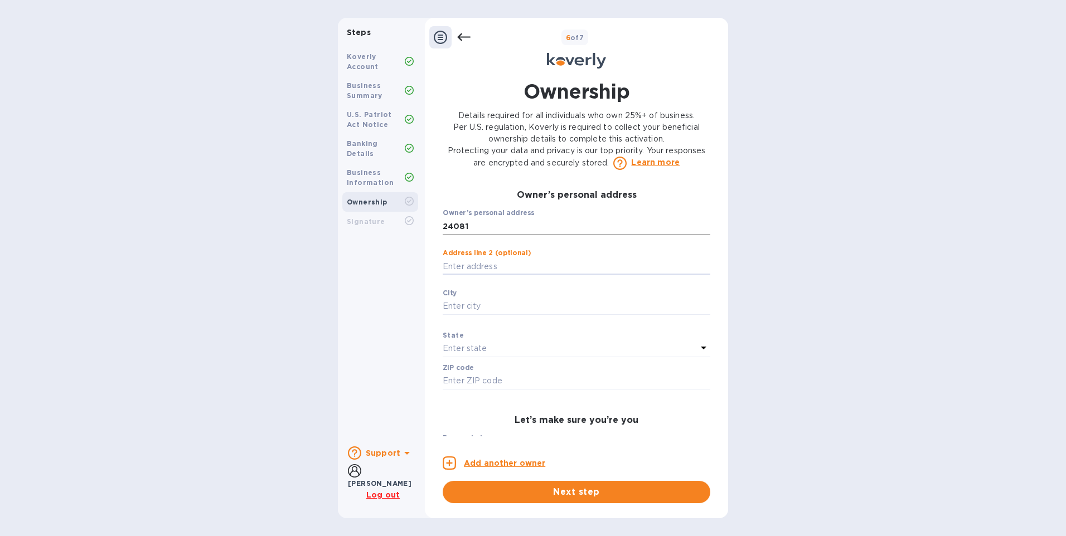
type input "24081 [PERSON_NAME] Way"
type input "[PERSON_NAME]"
type input "83644"
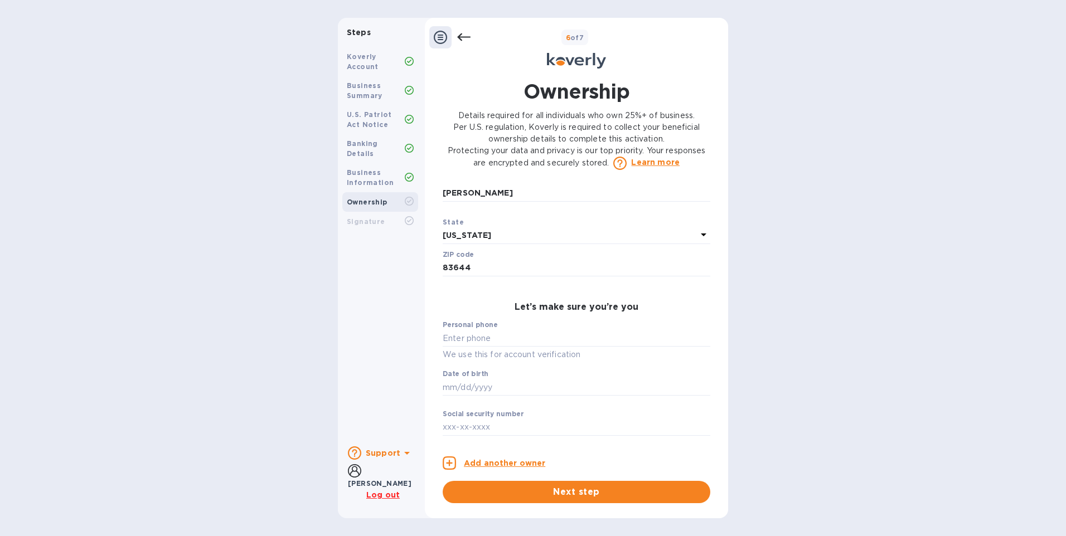
scroll to position [473, 0]
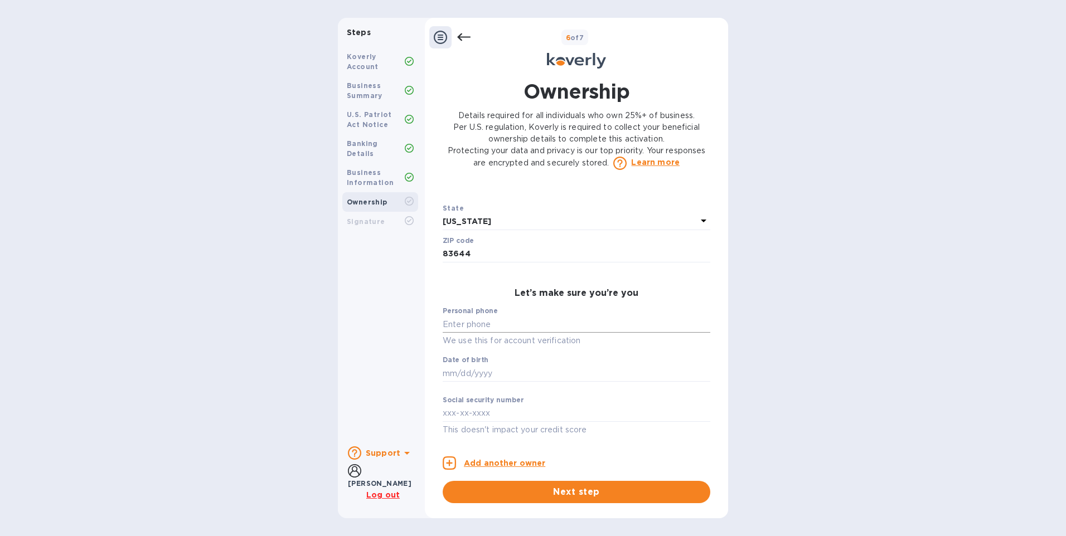
click at [468, 325] on input "text" at bounding box center [577, 324] width 268 height 17
type input "***98"
click at [482, 370] on input "text" at bounding box center [577, 373] width 268 height 17
type input "***77"
click at [471, 412] on input "text" at bounding box center [577, 413] width 268 height 17
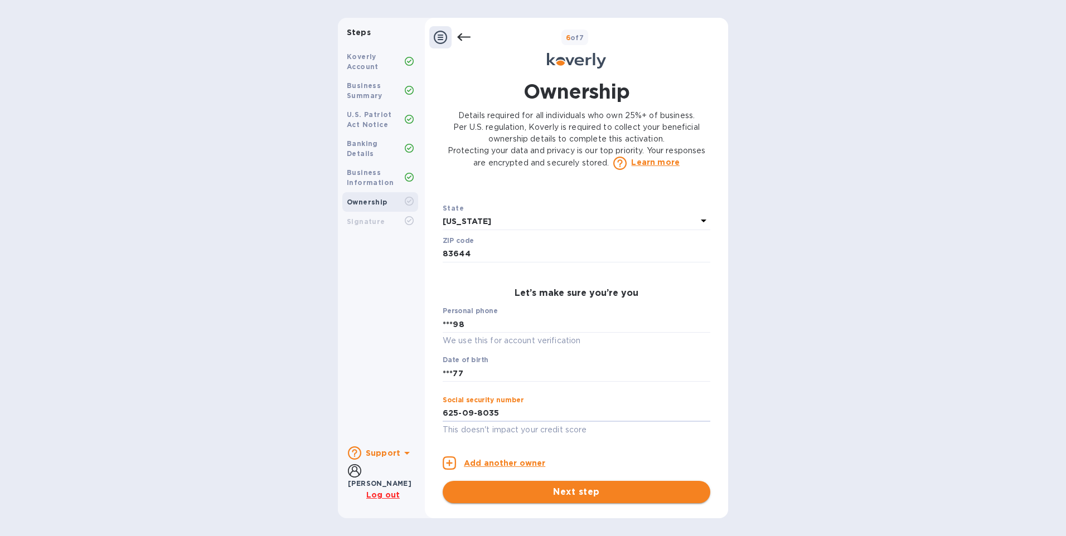
type input "***35"
click at [589, 489] on span "Next step" at bounding box center [577, 492] width 250 height 13
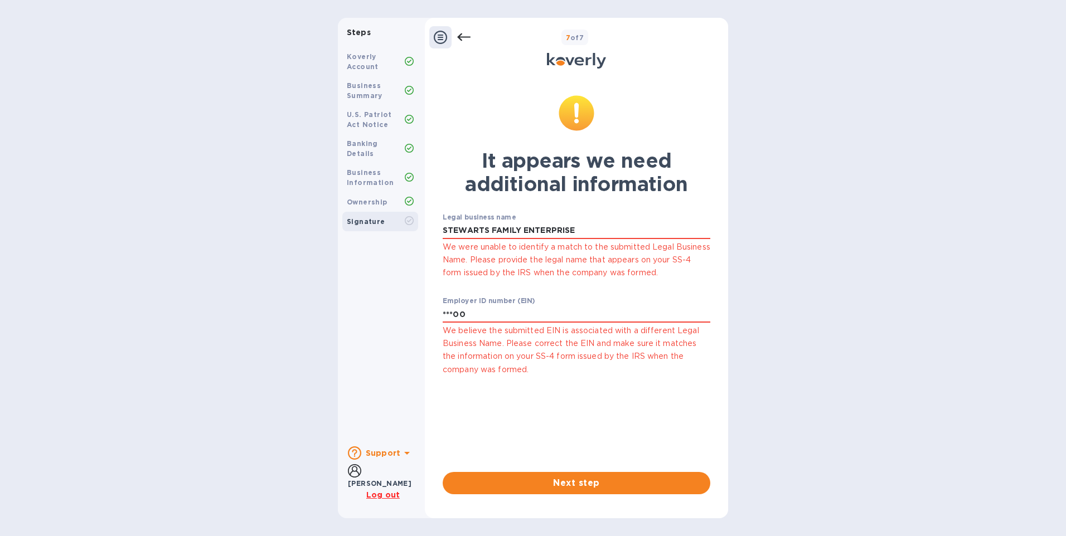
click at [371, 168] on b "Business Information" at bounding box center [370, 177] width 47 height 18
click at [461, 32] on icon at bounding box center [463, 37] width 13 height 13
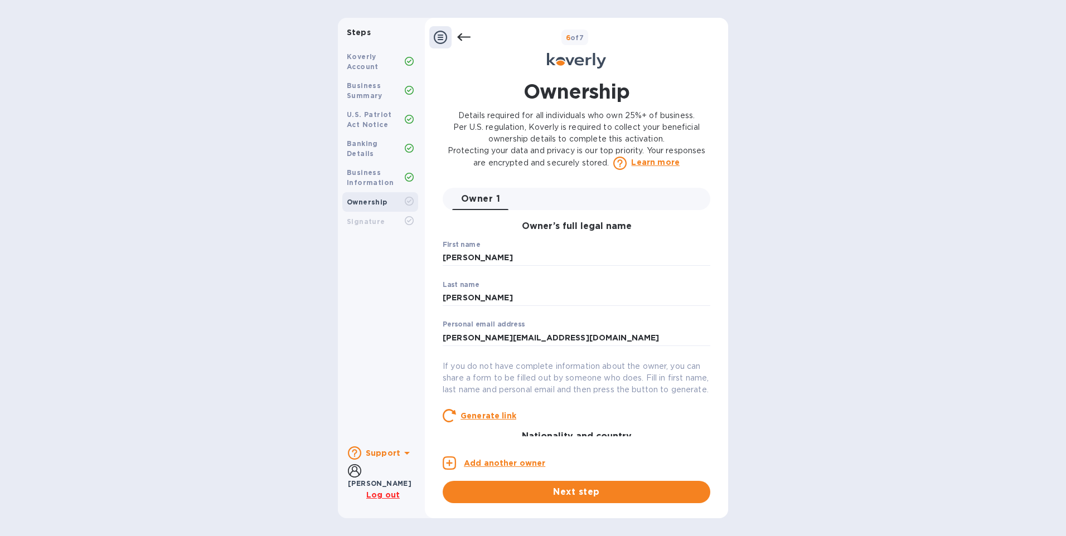
click at [461, 34] on icon at bounding box center [463, 37] width 13 height 8
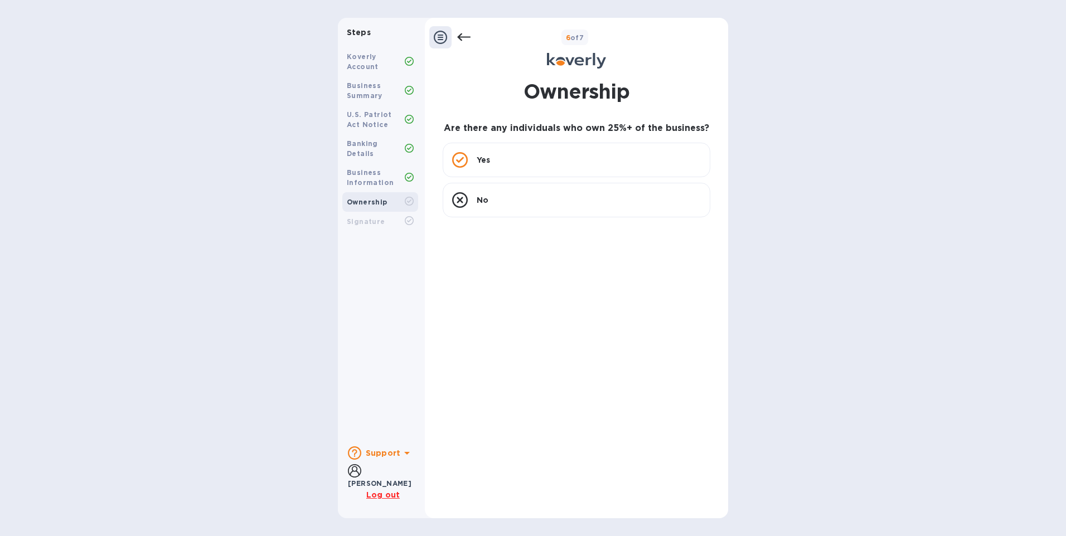
click at [461, 34] on icon at bounding box center [463, 37] width 13 height 8
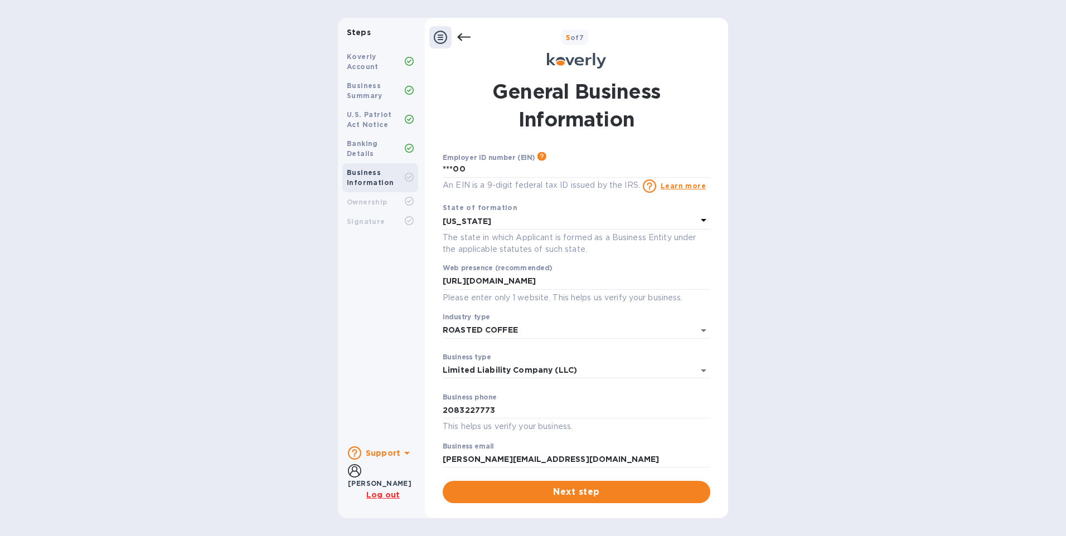
click at [461, 34] on icon at bounding box center [463, 37] width 13 height 8
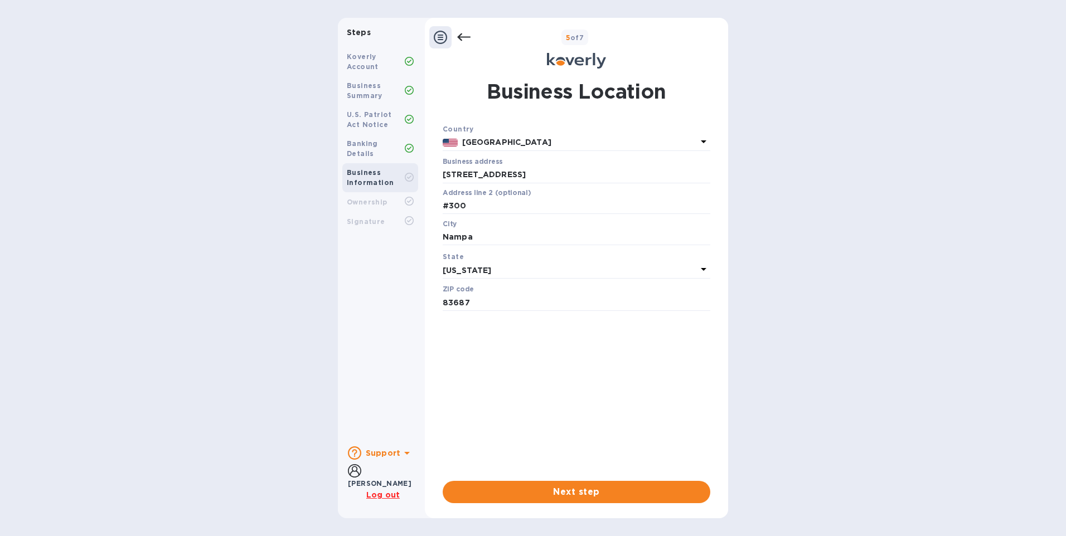
click at [458, 40] on icon at bounding box center [463, 37] width 13 height 13
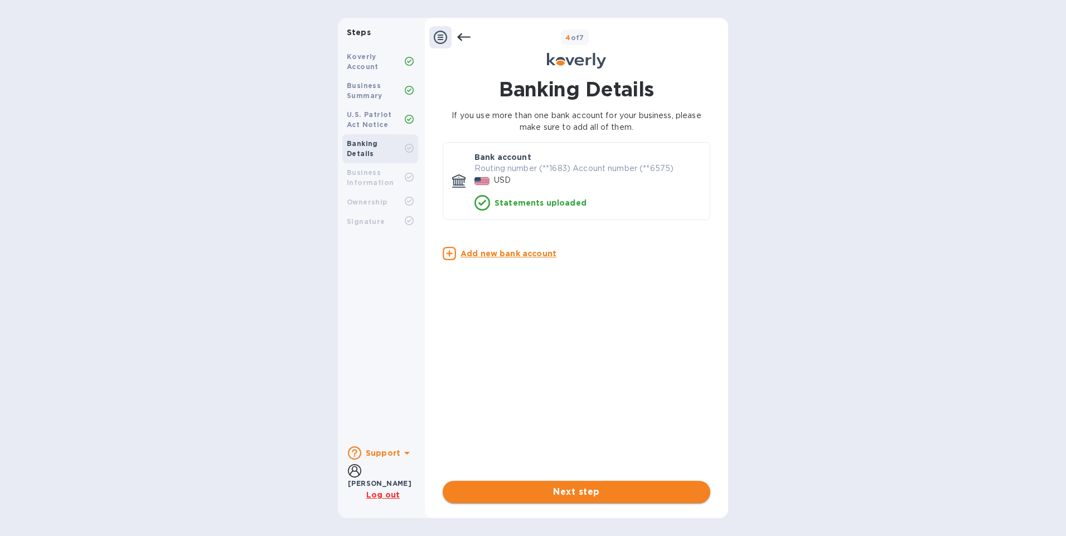
click at [602, 492] on span "Next step" at bounding box center [577, 492] width 250 height 13
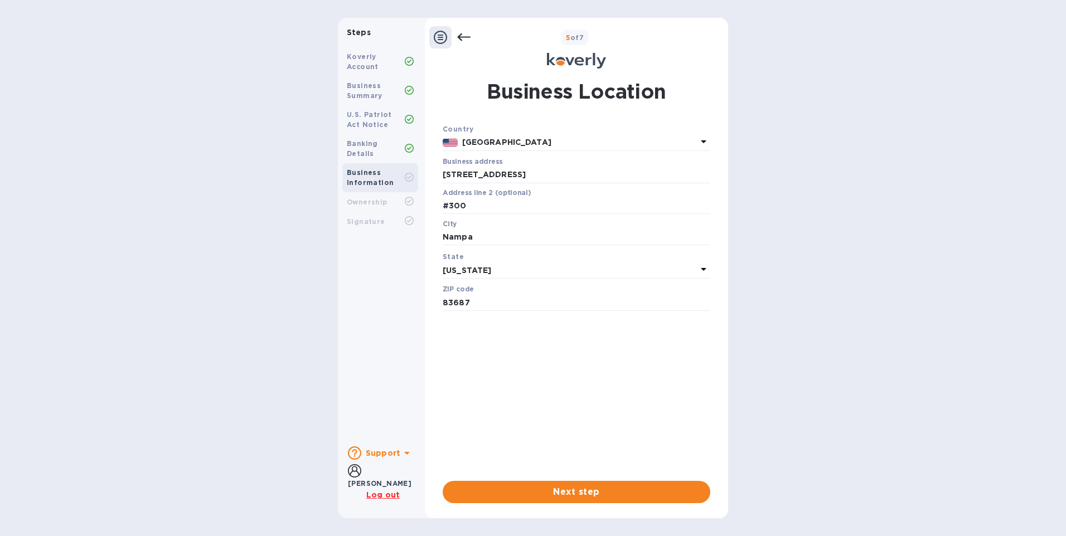
click at [463, 37] on icon at bounding box center [463, 37] width 13 height 8
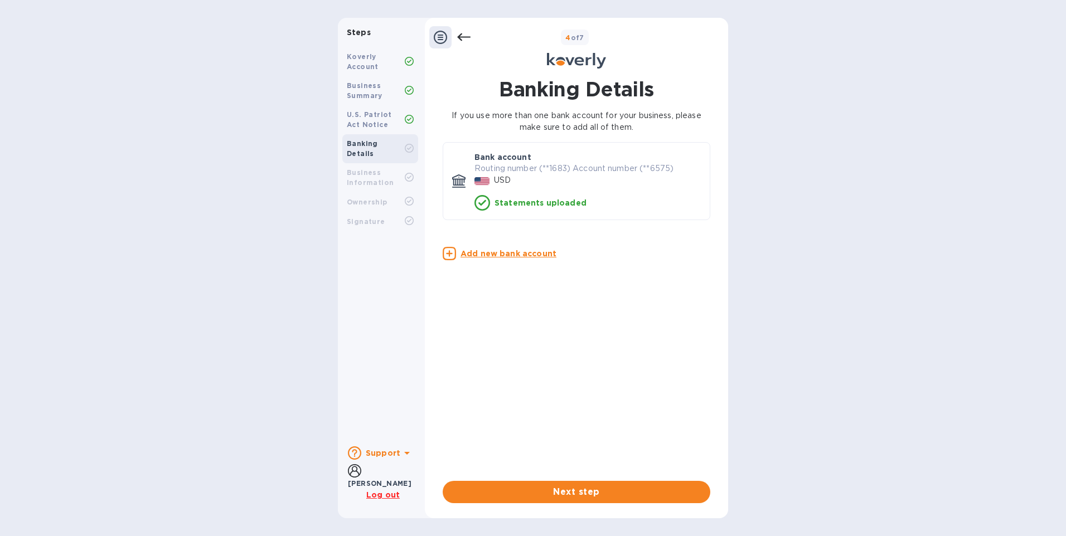
click at [463, 37] on icon at bounding box center [463, 37] width 13 height 8
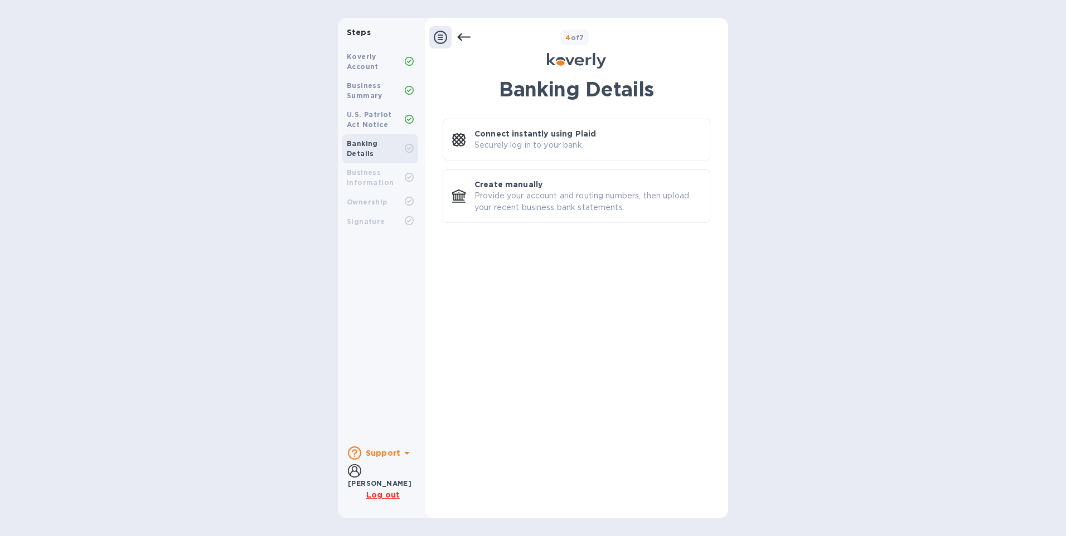
click at [463, 37] on icon at bounding box center [463, 37] width 13 height 8
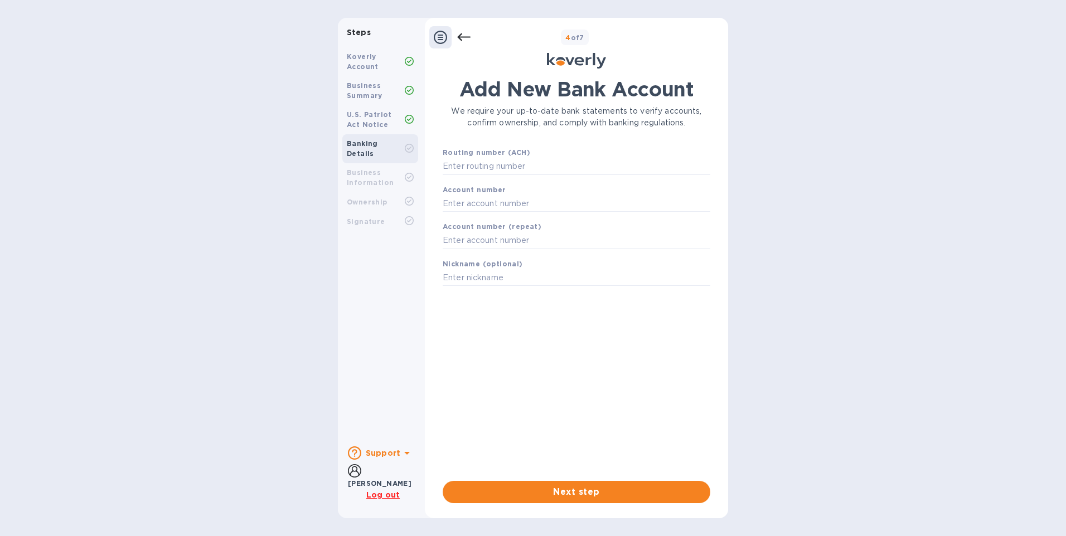
click at [463, 37] on icon at bounding box center [463, 37] width 13 height 8
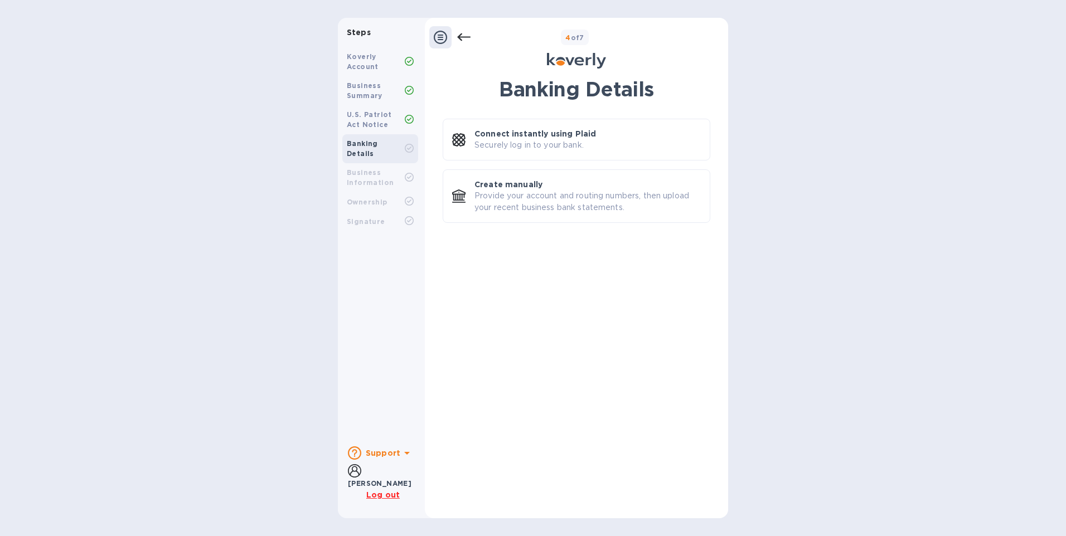
click at [463, 37] on icon at bounding box center [463, 37] width 13 height 8
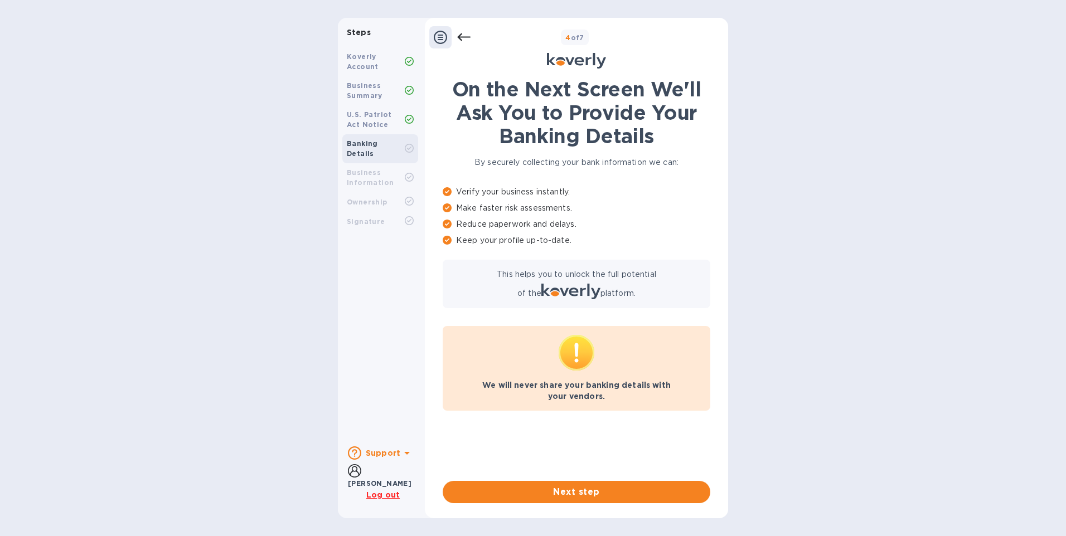
click at [463, 37] on icon at bounding box center [463, 37] width 13 height 8
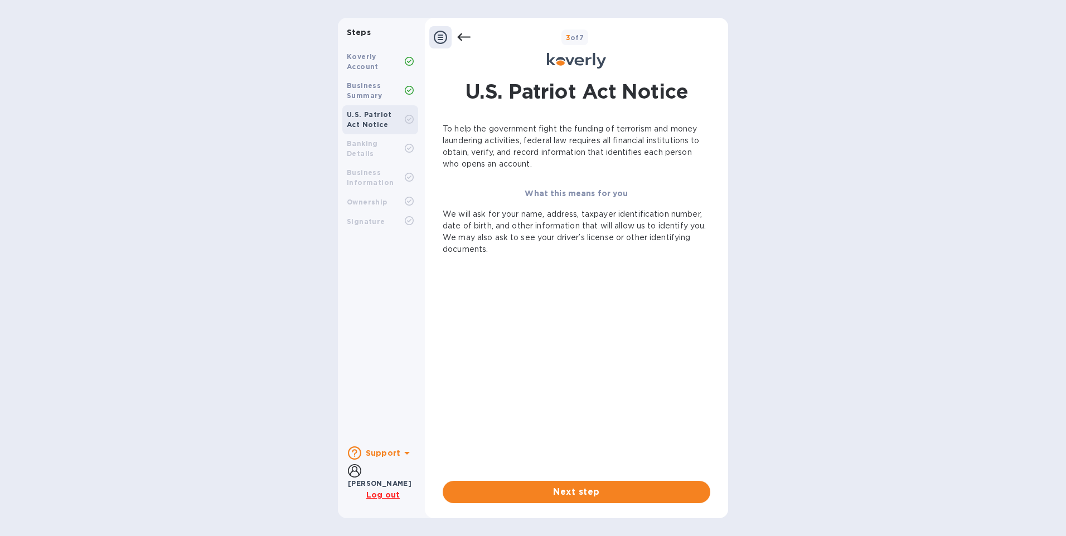
click at [463, 37] on icon at bounding box center [463, 37] width 13 height 8
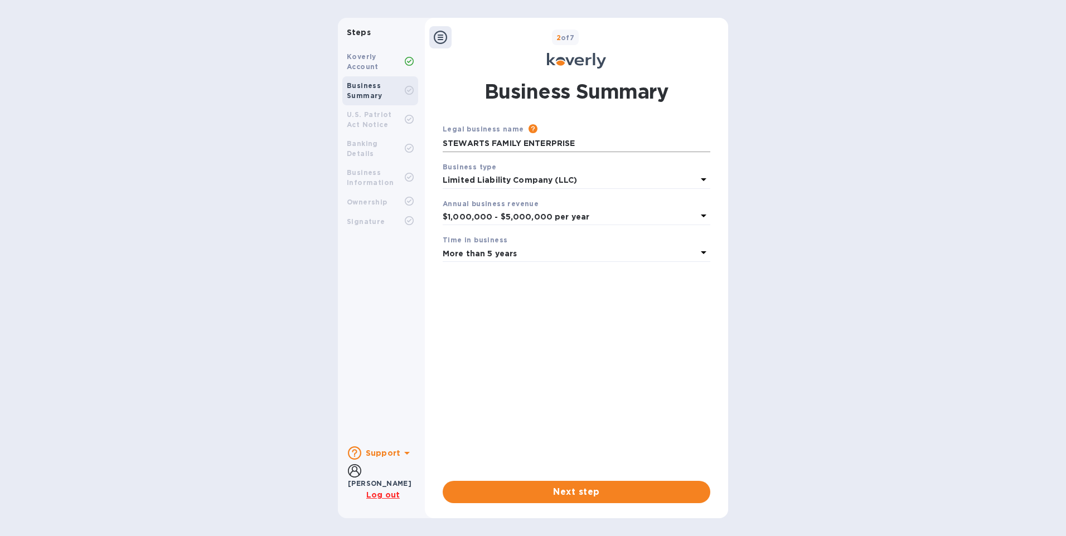
click at [487, 142] on input "STEWARTS FAMILY ENTERPRISE" at bounding box center [577, 144] width 268 height 17
click at [576, 147] on input "STEWART FAMILY ENTERPRISE" at bounding box center [577, 144] width 268 height 17
type input "[PERSON_NAME] FAMILY ENTERPRISE LLC"
click at [574, 492] on span "Next step" at bounding box center [577, 492] width 250 height 13
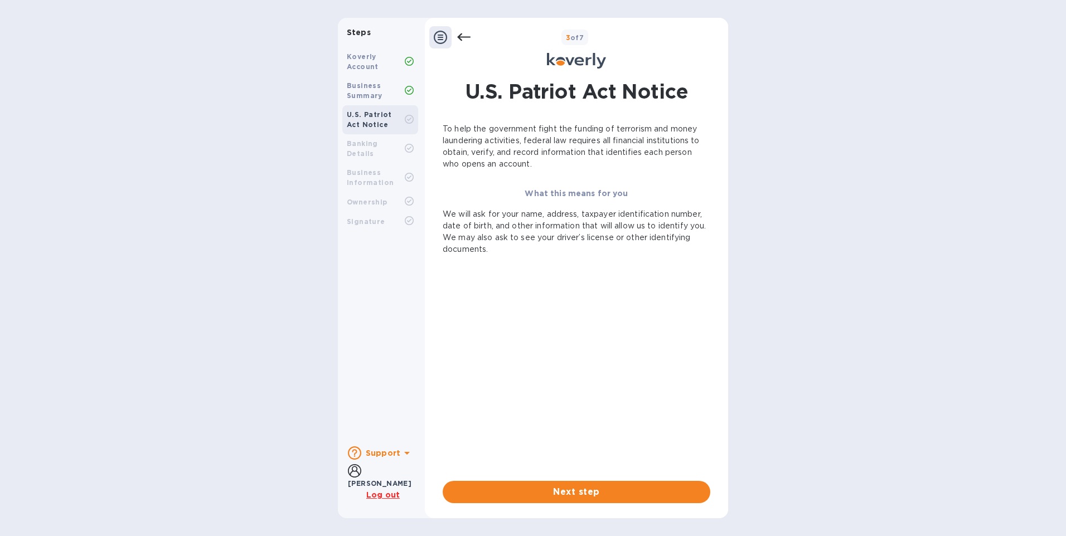
click at [574, 492] on span "Next step" at bounding box center [577, 492] width 250 height 13
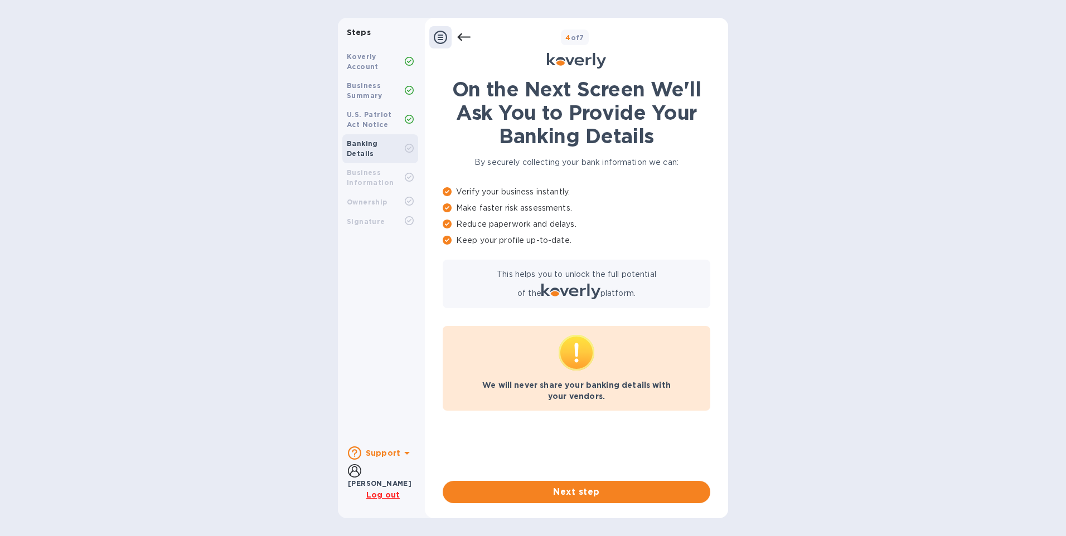
click at [574, 492] on span "Next step" at bounding box center [577, 492] width 250 height 13
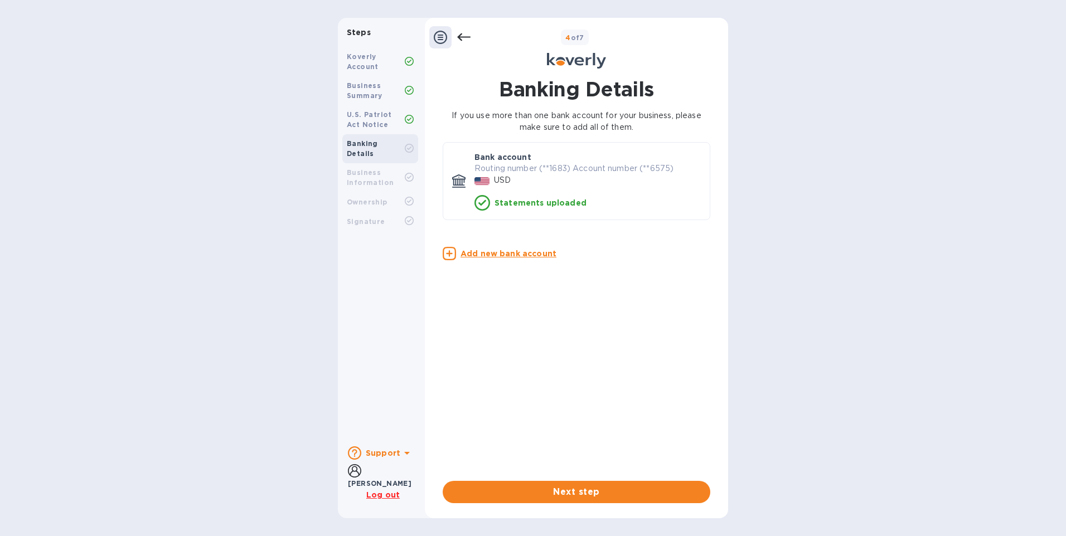
click at [574, 492] on span "Next step" at bounding box center [577, 492] width 250 height 13
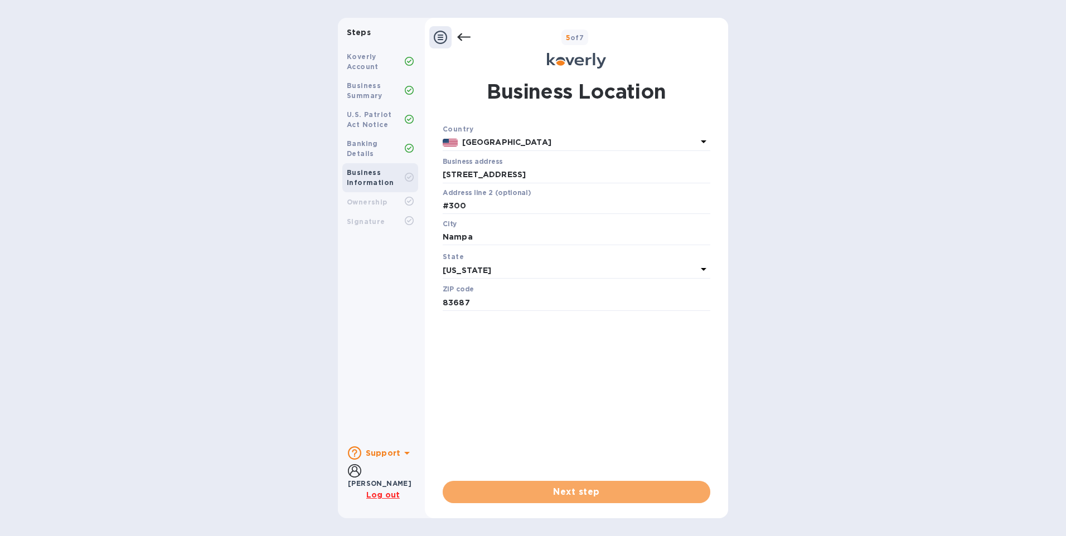
click at [574, 492] on span "Next step" at bounding box center [577, 492] width 250 height 13
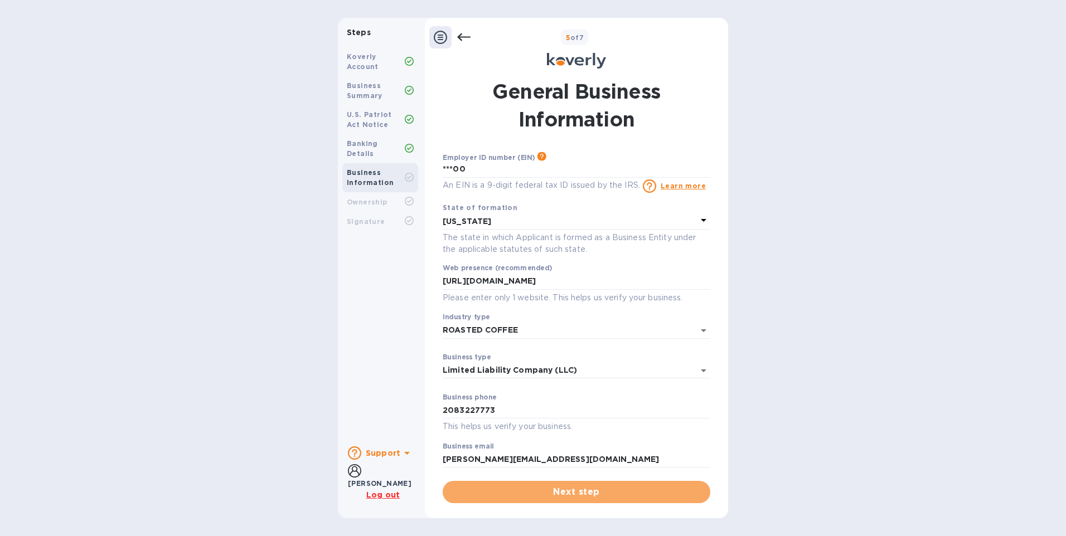
click at [574, 492] on span "Next step" at bounding box center [577, 492] width 250 height 13
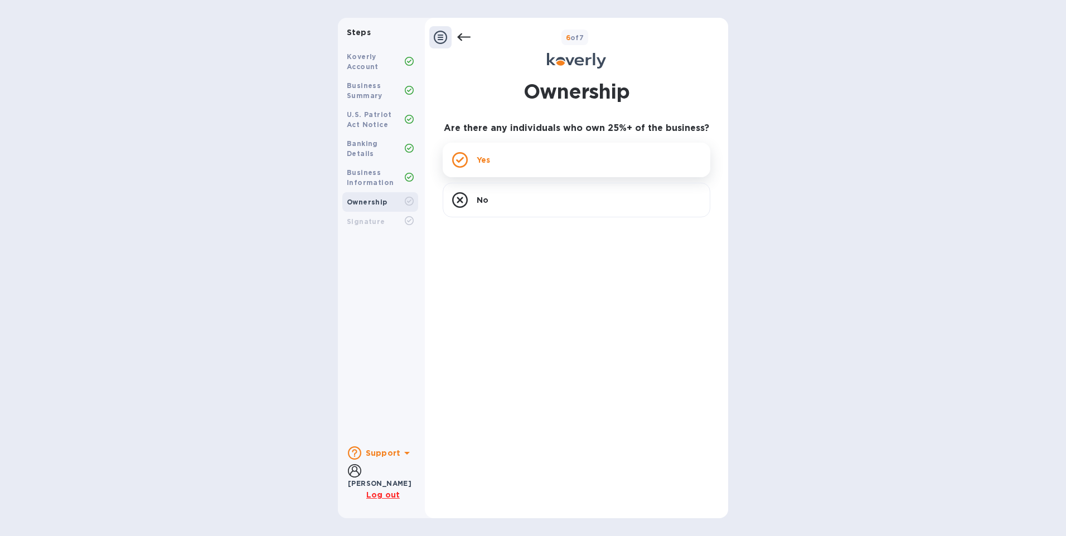
click at [508, 156] on div "Yes" at bounding box center [577, 160] width 268 height 35
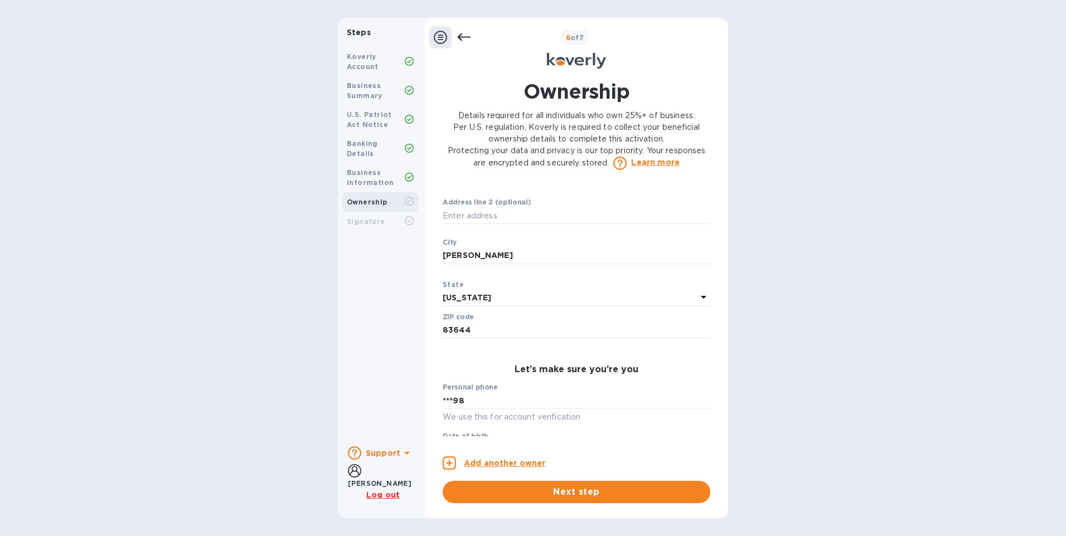
scroll to position [446, 0]
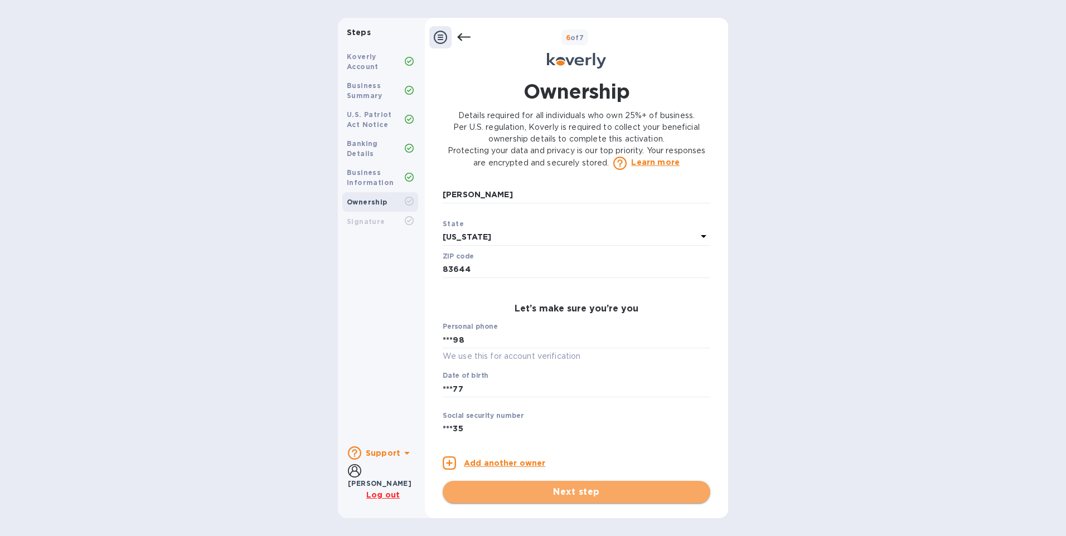
click at [560, 494] on span "Next step" at bounding box center [577, 492] width 250 height 13
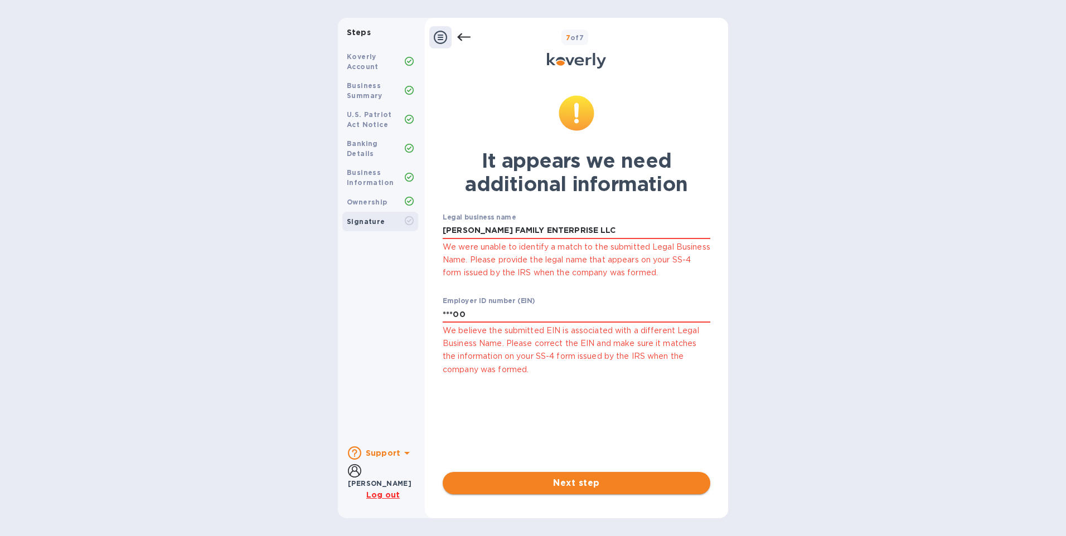
click at [582, 482] on span "Next step" at bounding box center [577, 483] width 250 height 13
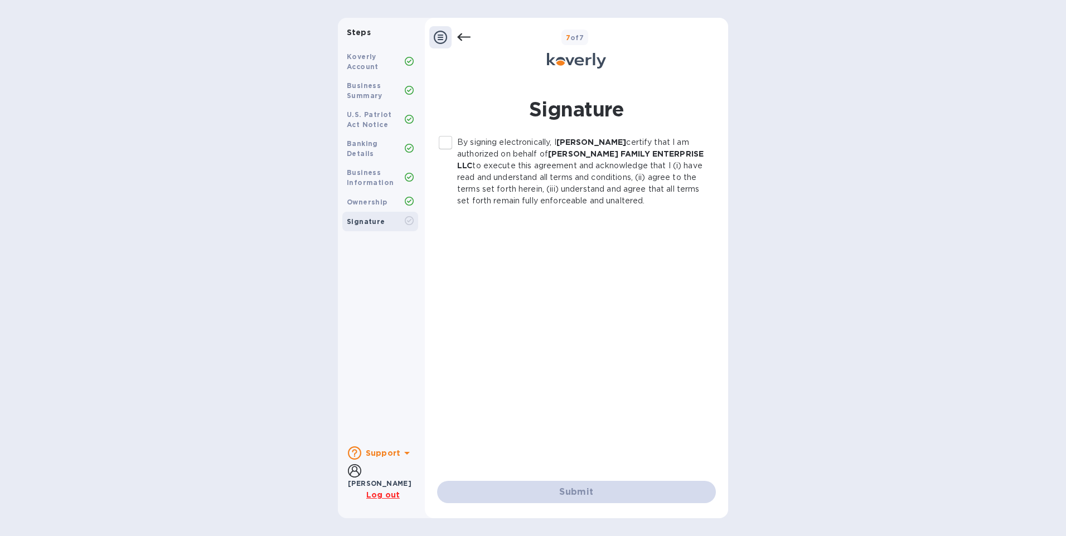
click at [443, 142] on input "By signing electronically, I [PERSON_NAME] certify that I am authorized on beha…" at bounding box center [445, 142] width 23 height 23
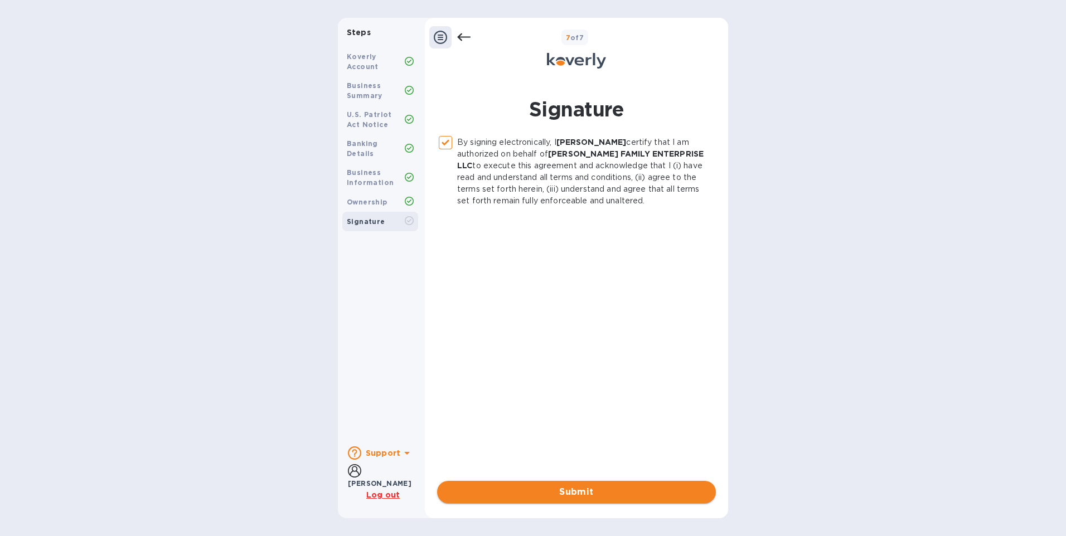
click at [599, 493] on span "Submit" at bounding box center [576, 492] width 261 height 13
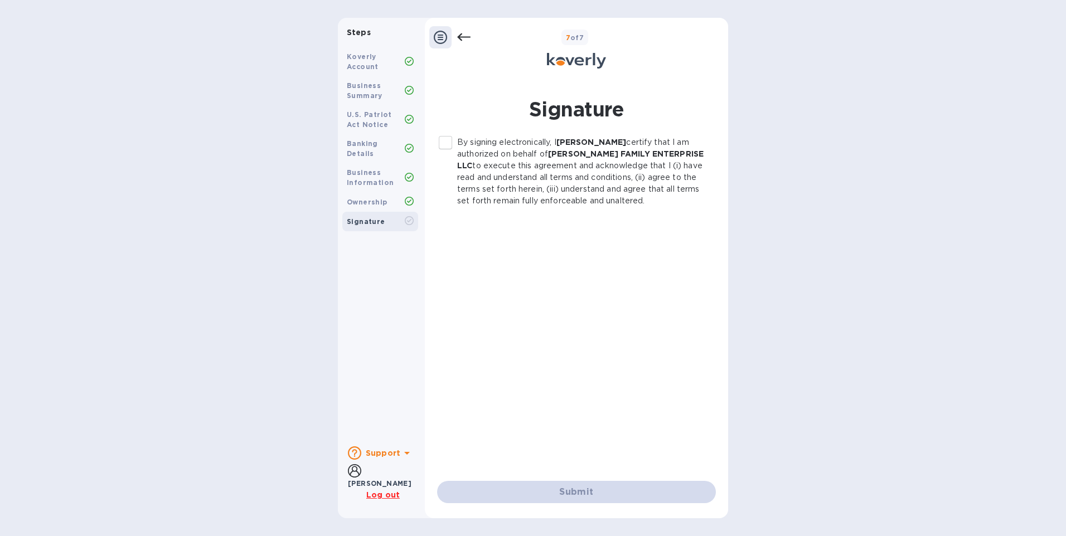
click at [447, 144] on input "By signing electronically, I [PERSON_NAME] certify that I am authorized on beha…" at bounding box center [445, 142] width 23 height 23
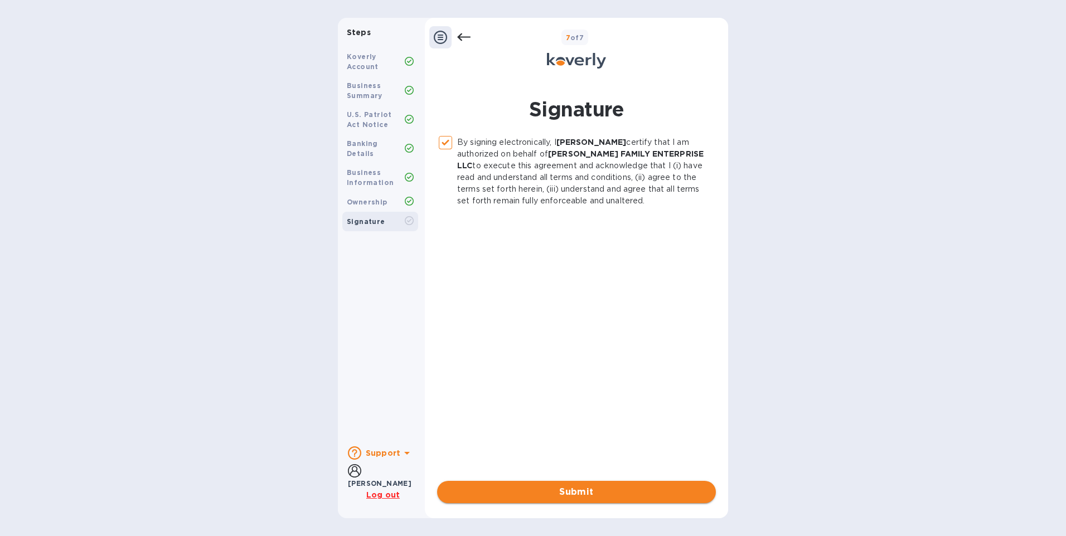
click at [602, 482] on button "Submit" at bounding box center [576, 492] width 279 height 22
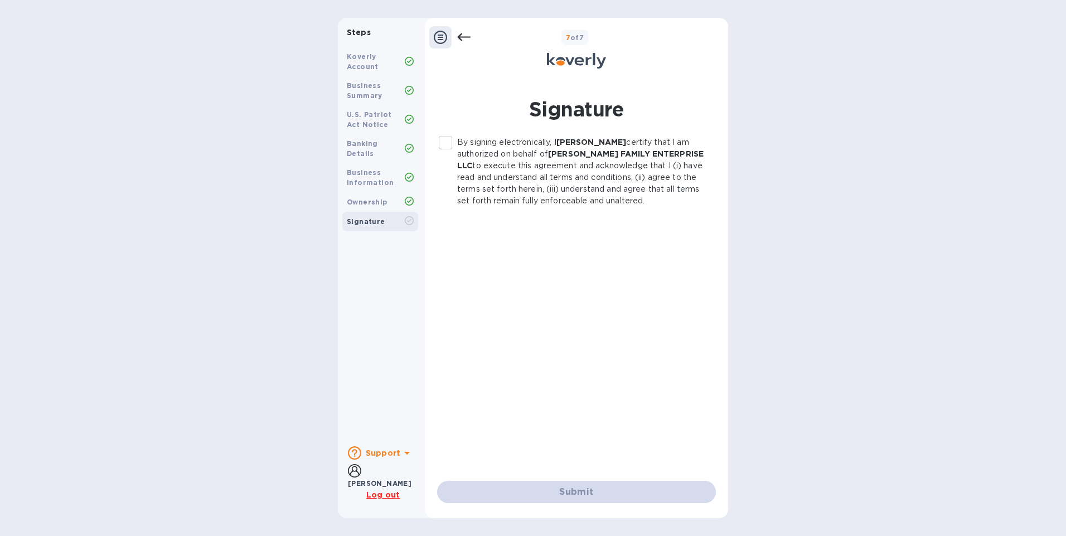
click at [550, 499] on div "Submit" at bounding box center [576, 492] width 279 height 22
click at [446, 140] on input "By signing electronically, I [PERSON_NAME] certify that I am authorized on beha…" at bounding box center [445, 142] width 23 height 23
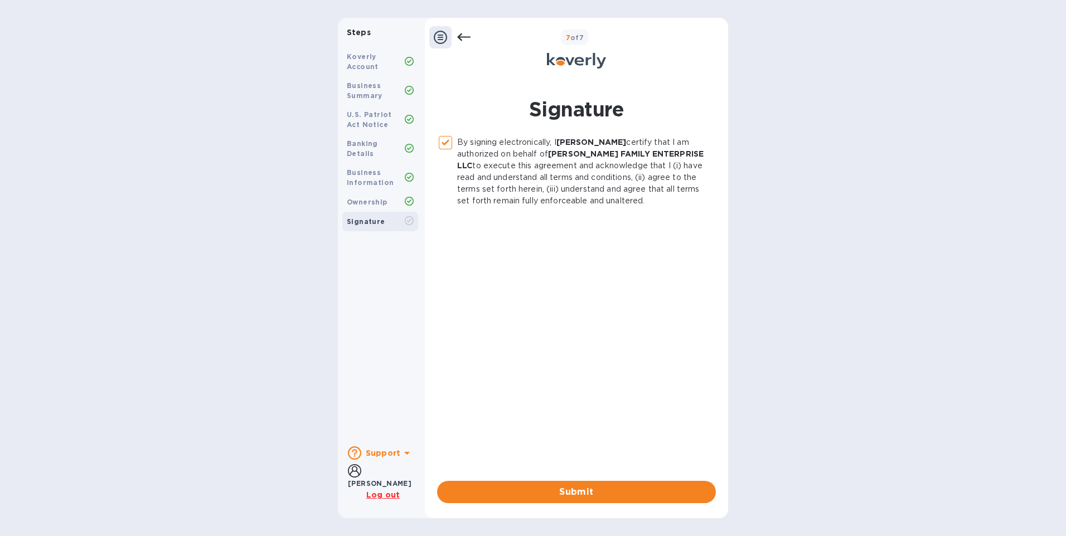
click at [528, 320] on div "By signing electronically, I [PERSON_NAME] certify that I am authorized on beha…" at bounding box center [576, 300] width 279 height 327
click at [558, 487] on span "Submit" at bounding box center [576, 492] width 261 height 13
checkbox input "false"
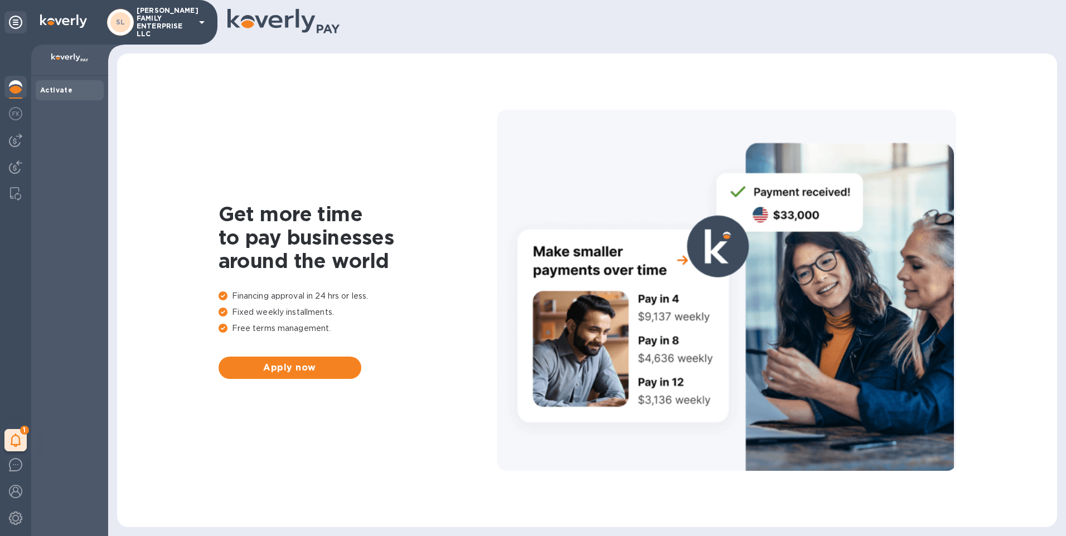
click at [376, 228] on h1 "Get more time to pay businesses around the world" at bounding box center [358, 237] width 279 height 70
click at [201, 23] on icon at bounding box center [202, 22] width 6 height 3
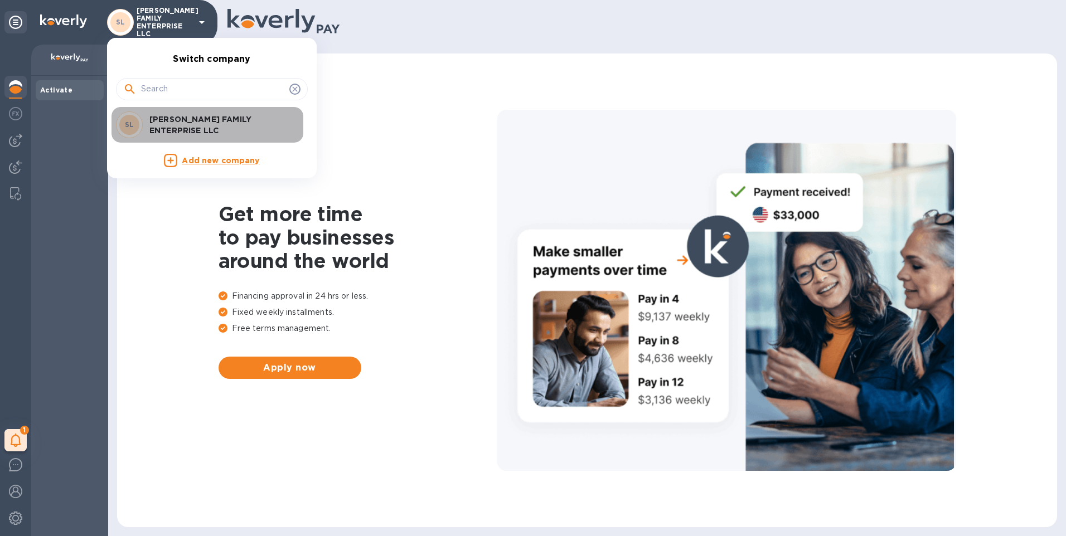
click at [217, 128] on p "[PERSON_NAME] FAMILY ENTERPRISE LLC" at bounding box center [219, 125] width 141 height 22
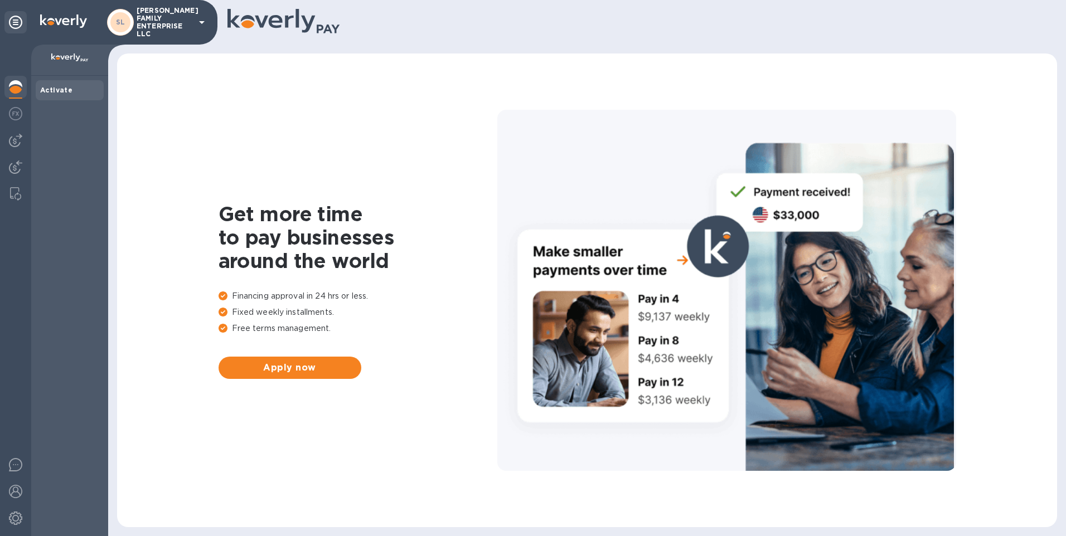
click at [13, 88] on img at bounding box center [15, 86] width 13 height 13
click at [66, 89] on b "Activate" at bounding box center [56, 90] width 32 height 8
click at [17, 115] on img at bounding box center [15, 113] width 13 height 13
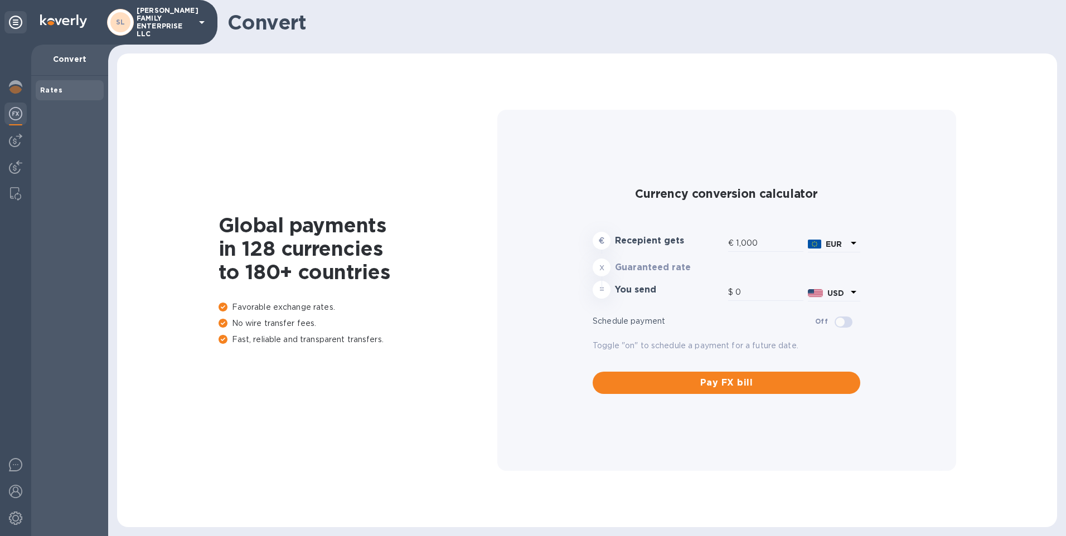
type input "1,180.79"
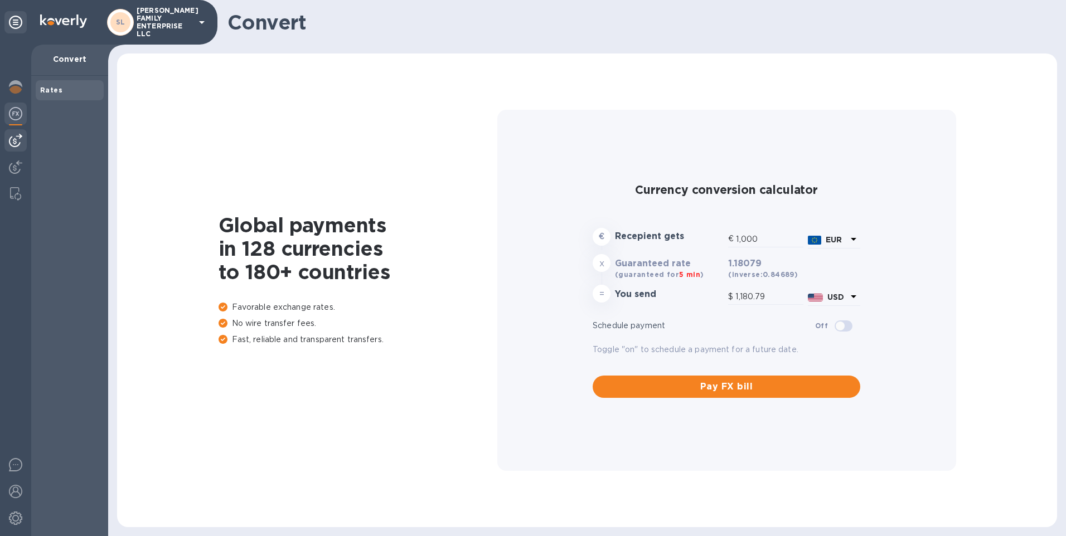
click at [19, 136] on img at bounding box center [15, 140] width 13 height 13
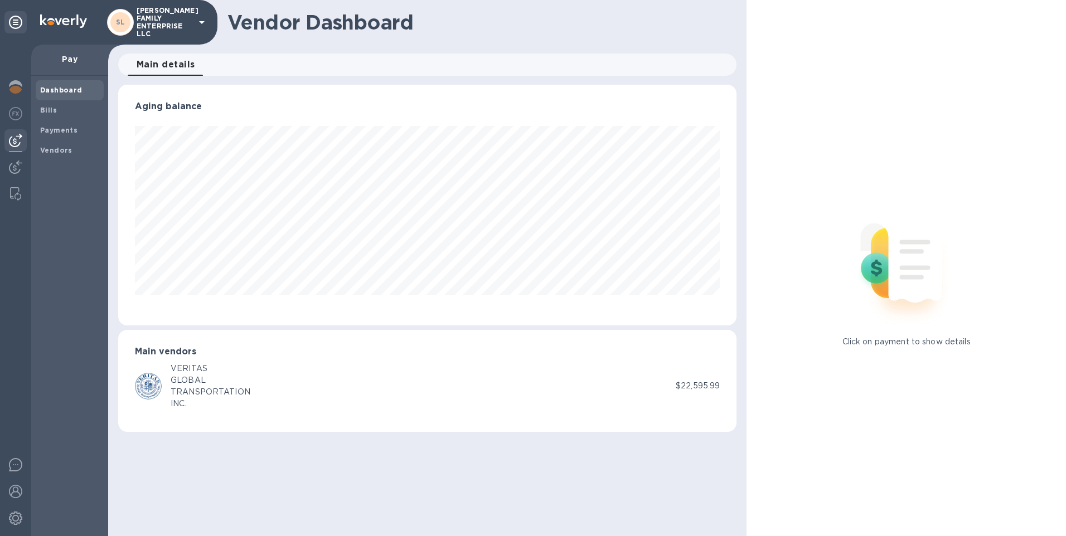
scroll to position [241, 619]
click at [52, 109] on b "Bills" at bounding box center [48, 110] width 17 height 8
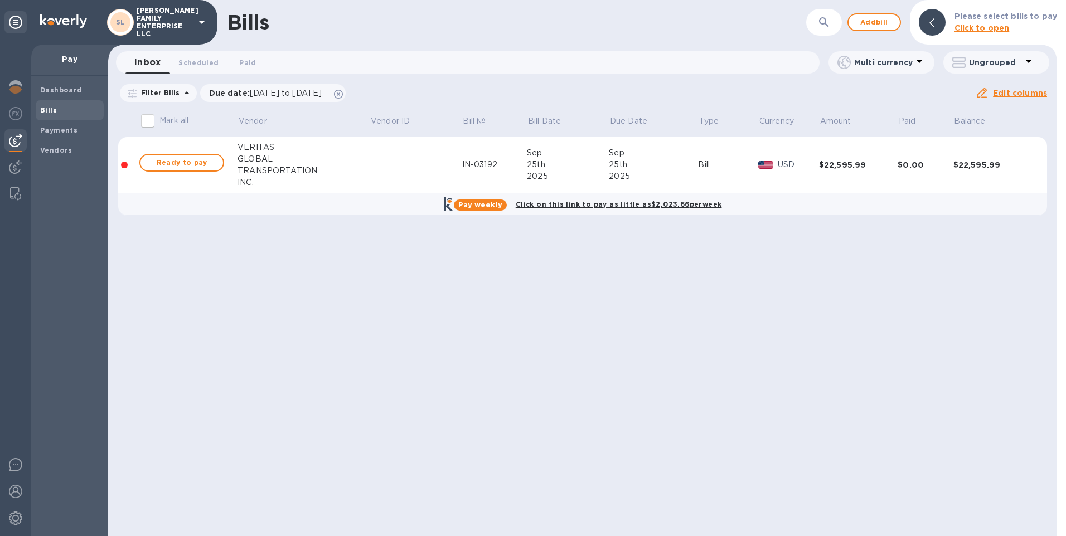
click at [985, 30] on b "Click to open" at bounding box center [982, 27] width 55 height 9
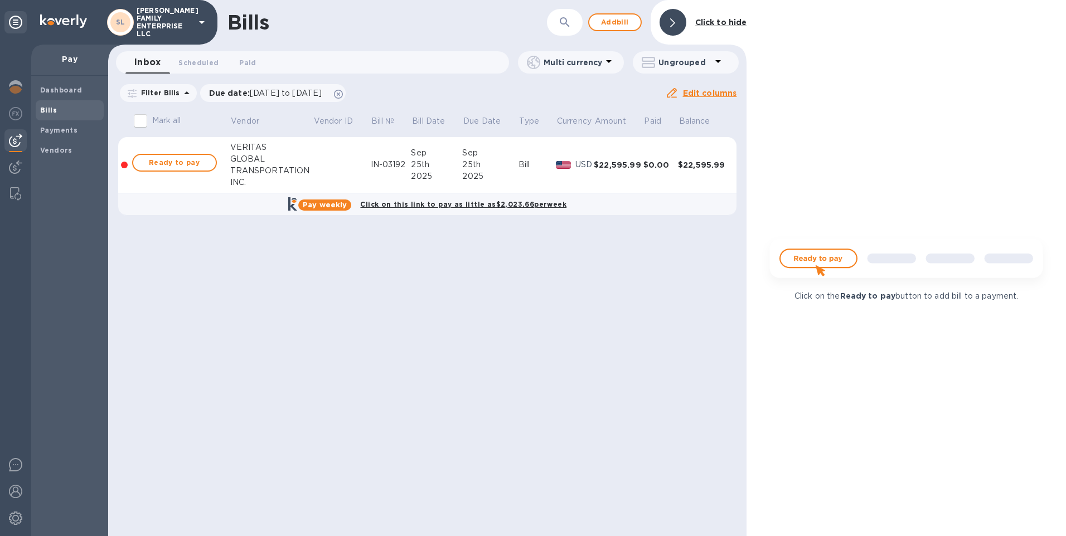
click at [822, 262] on img at bounding box center [906, 263] width 293 height 59
click at [454, 277] on div "Bills ​ Add [PERSON_NAME] to hide Inbox 0 Scheduled 0 Paid 0 Multi currency Ung…" at bounding box center [427, 268] width 638 height 536
click at [159, 161] on span "Ready to pay" at bounding box center [174, 162] width 65 height 13
checkbox input "true"
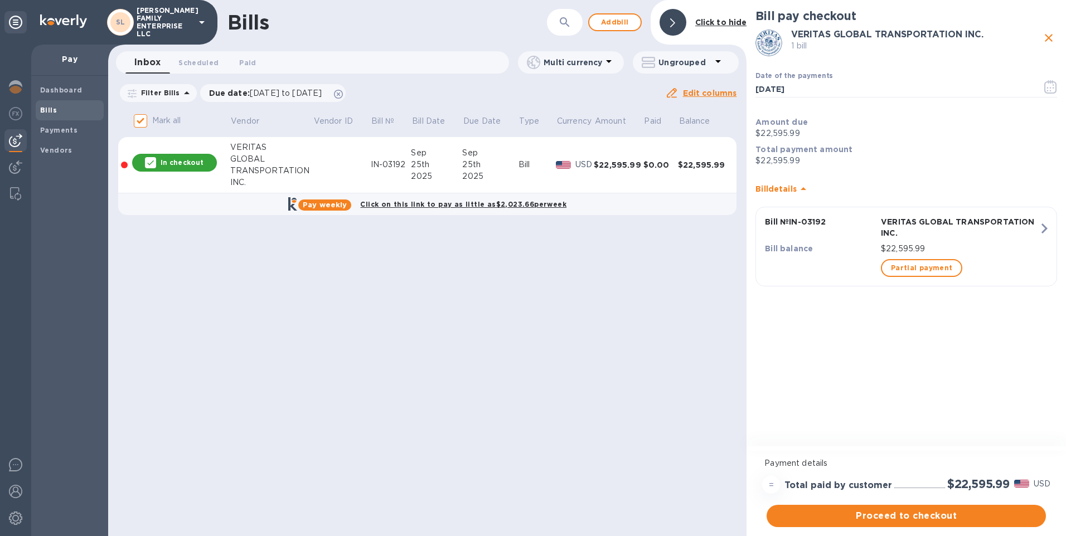
click at [323, 204] on b "Pay weekly" at bounding box center [325, 205] width 44 height 8
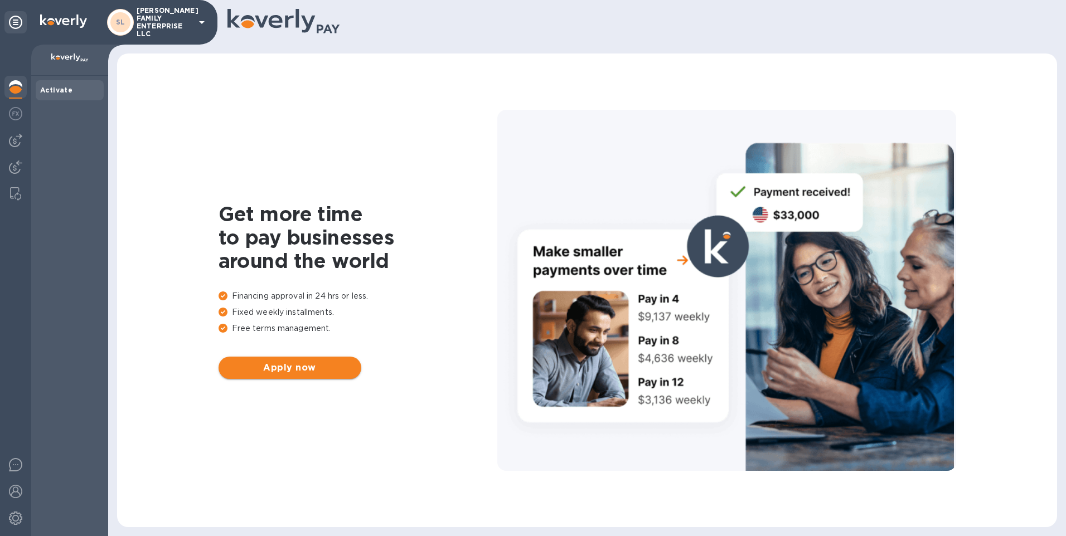
click at [301, 370] on span "Apply now" at bounding box center [290, 367] width 125 height 13
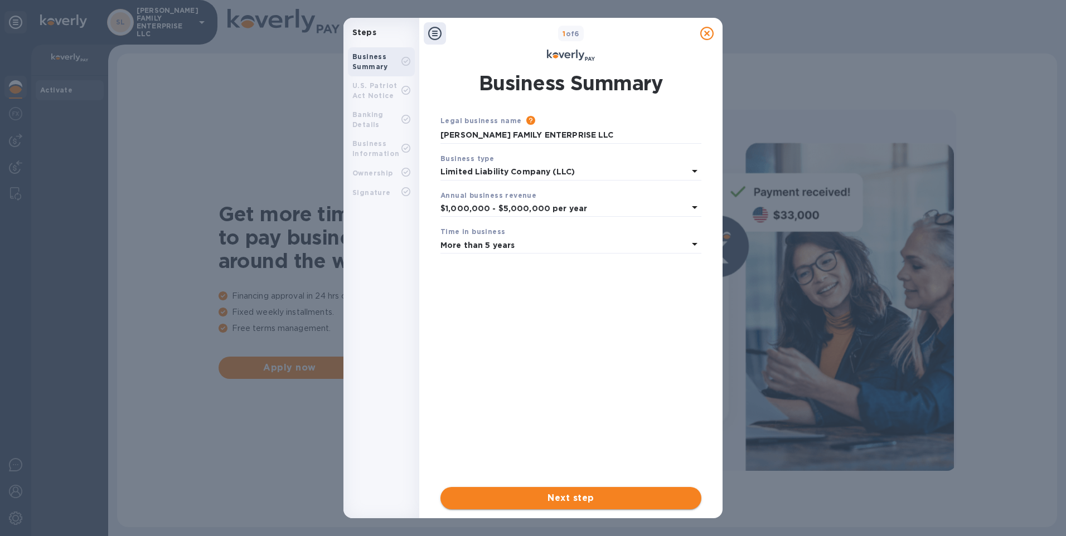
click at [566, 499] on span "Next step" at bounding box center [570, 498] width 243 height 13
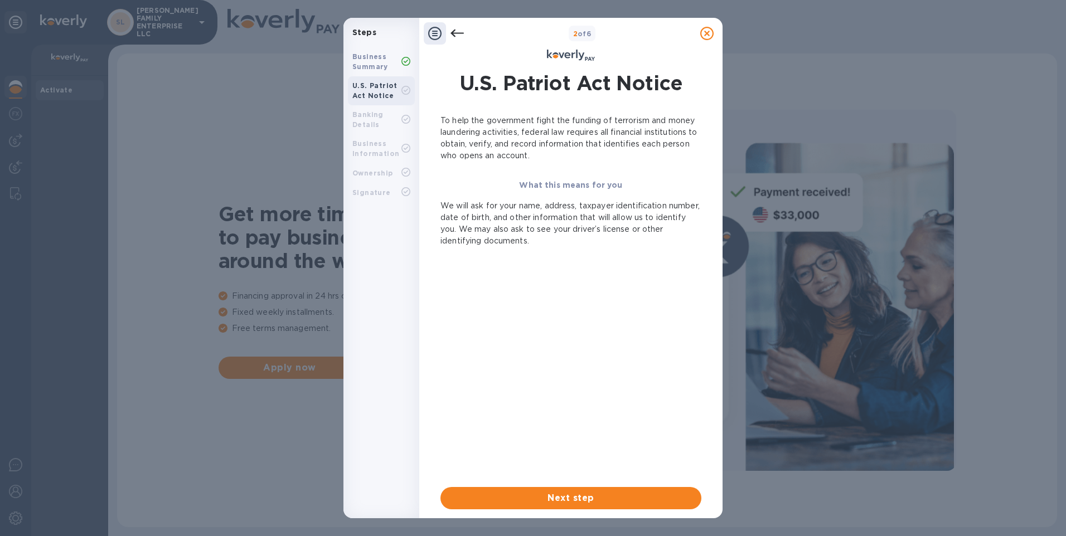
click at [566, 499] on span "Next step" at bounding box center [570, 498] width 243 height 13
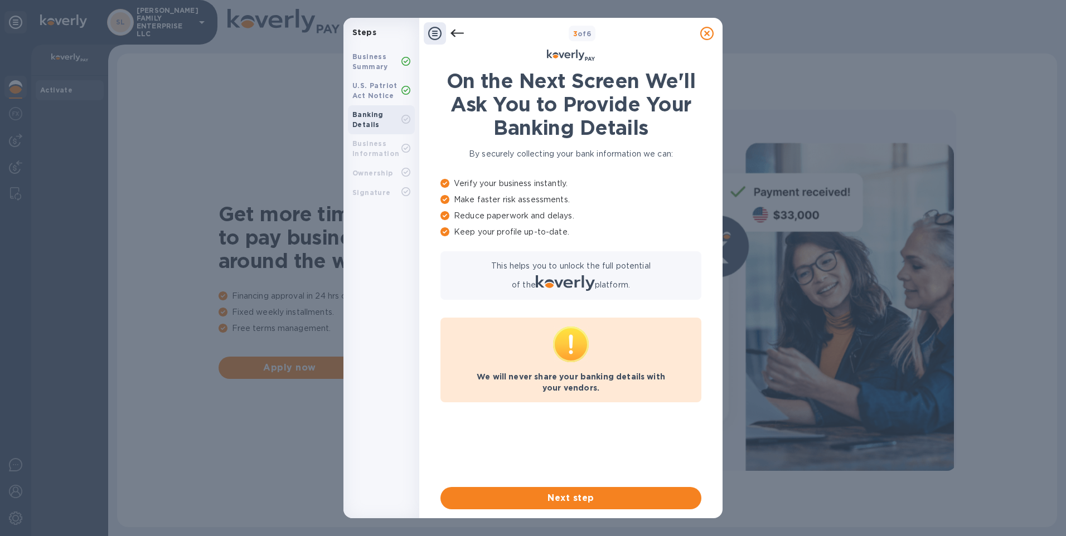
click at [566, 499] on span "Next step" at bounding box center [570, 498] width 243 height 13
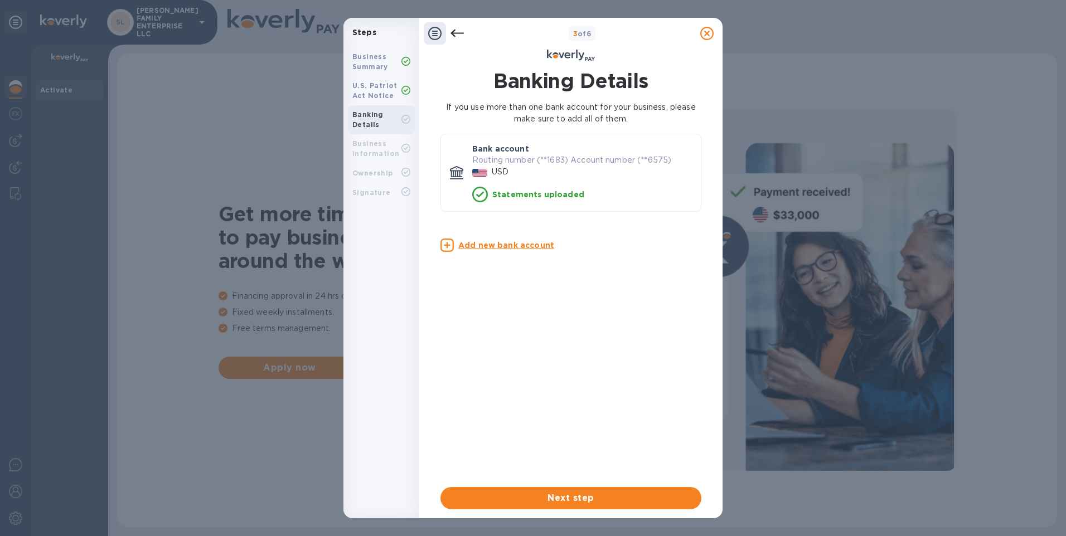
click at [566, 499] on span "Next step" at bounding box center [570, 498] width 243 height 13
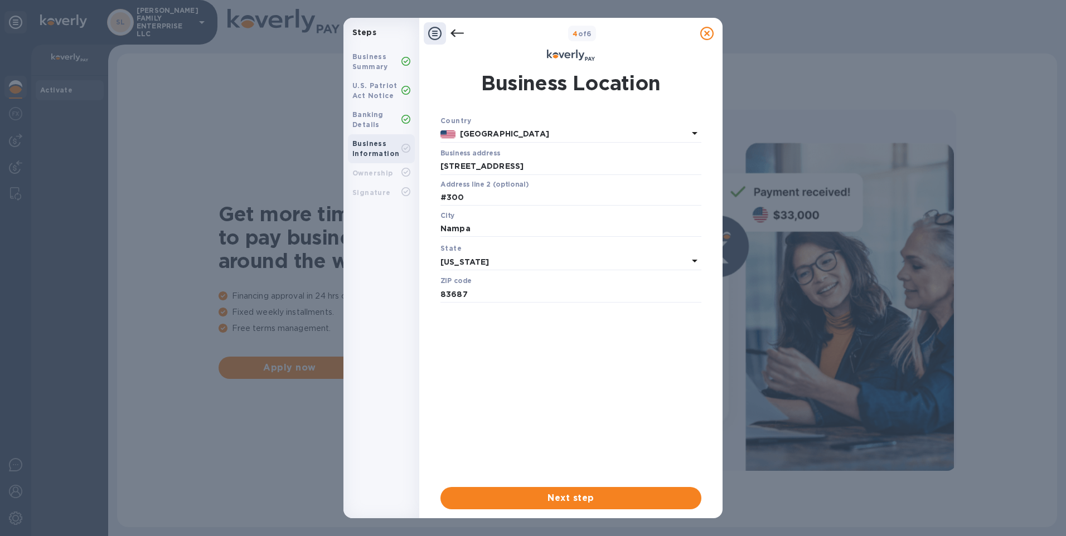
click at [566, 499] on span "Next step" at bounding box center [570, 498] width 243 height 13
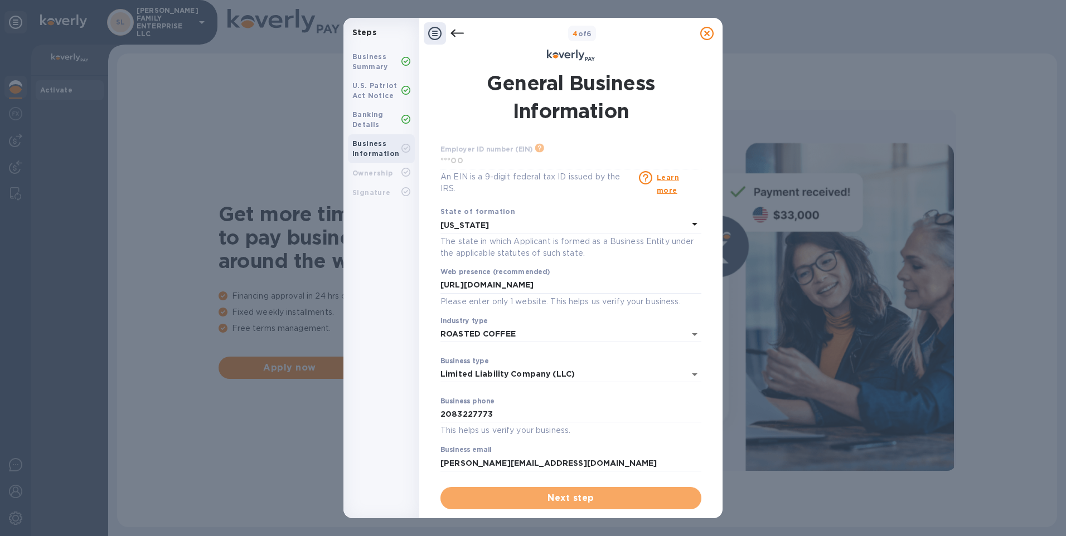
click at [566, 499] on span "Next step" at bounding box center [570, 498] width 243 height 13
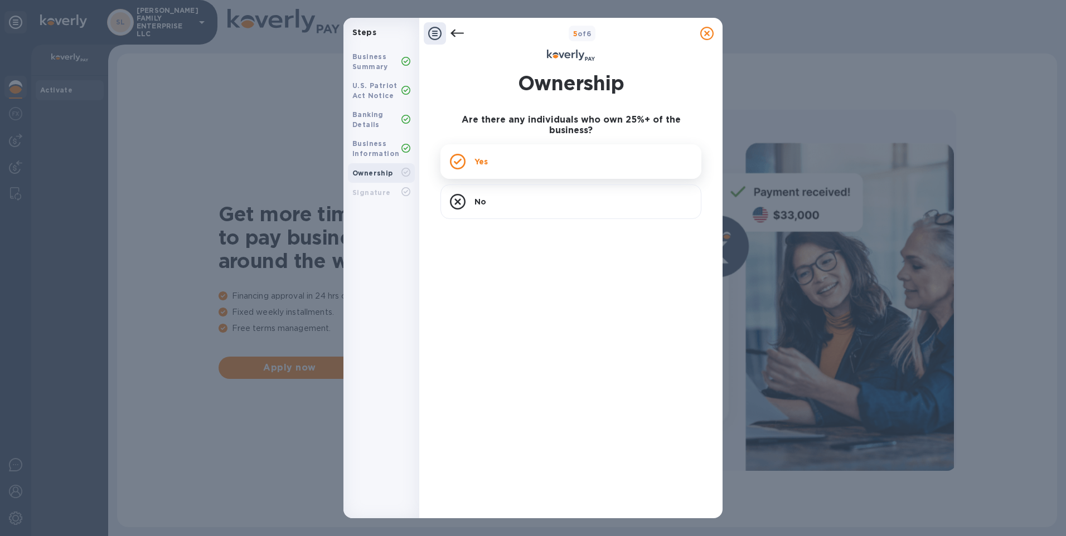
click at [541, 153] on div "Yes" at bounding box center [571, 161] width 261 height 35
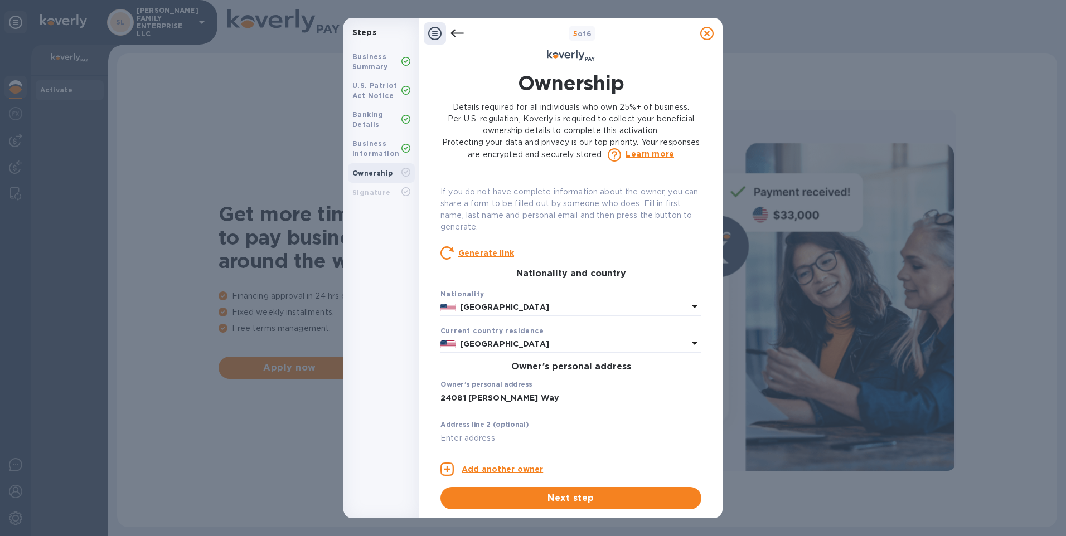
scroll to position [167, 0]
click at [570, 494] on span "Next step" at bounding box center [570, 498] width 243 height 13
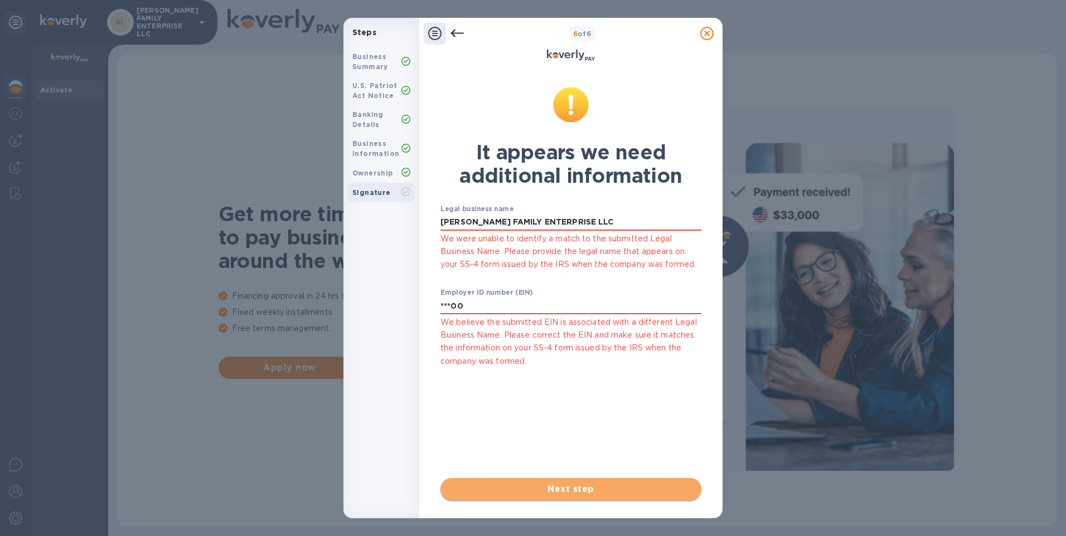
click at [571, 485] on span "Next step" at bounding box center [570, 489] width 243 height 13
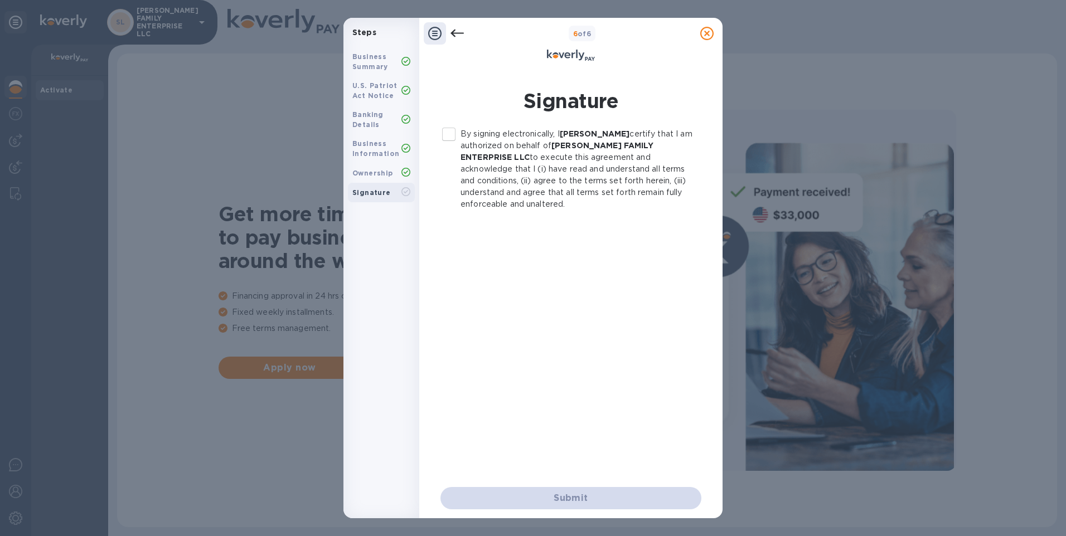
click at [449, 133] on input "By signing electronically, I [PERSON_NAME] certify that I am authorized on beha…" at bounding box center [448, 134] width 23 height 23
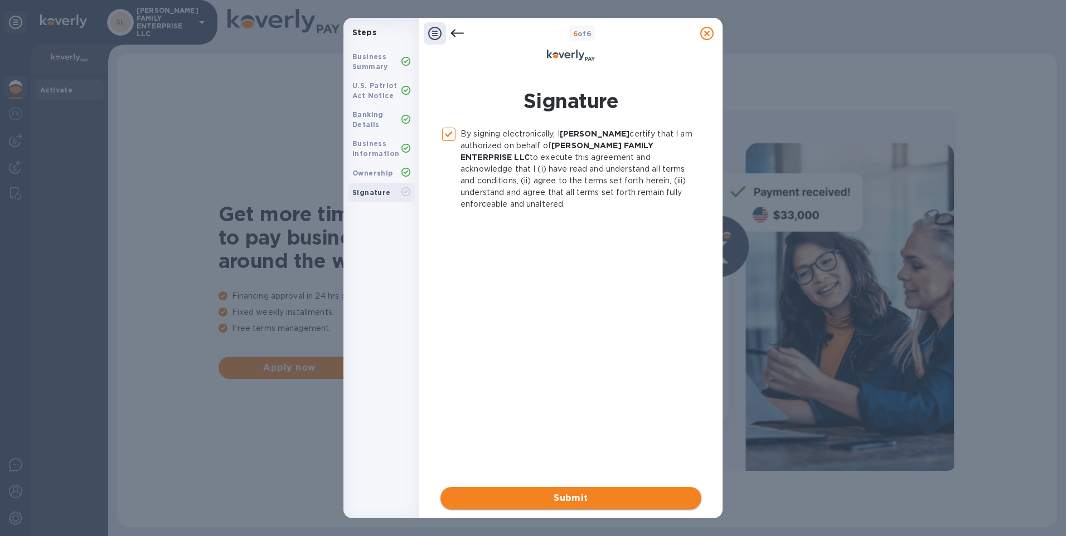
click at [578, 501] on span "Submit" at bounding box center [570, 498] width 243 height 13
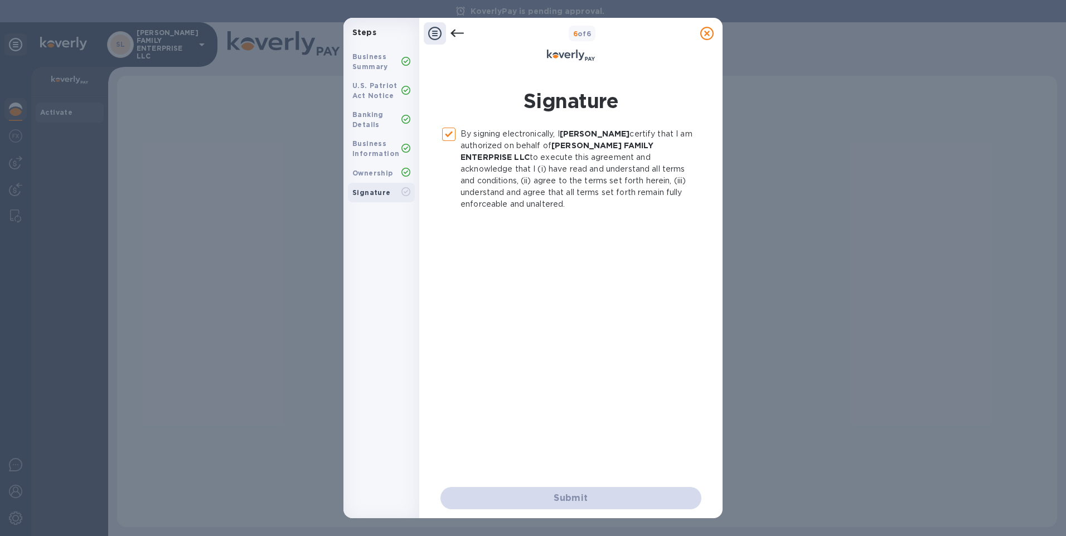
checkbox input "false"
